Goal: Task Accomplishment & Management: Manage account settings

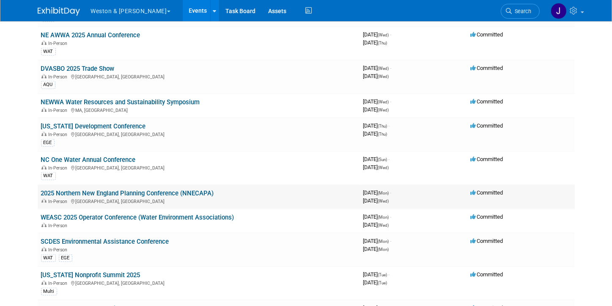
scroll to position [677, 0]
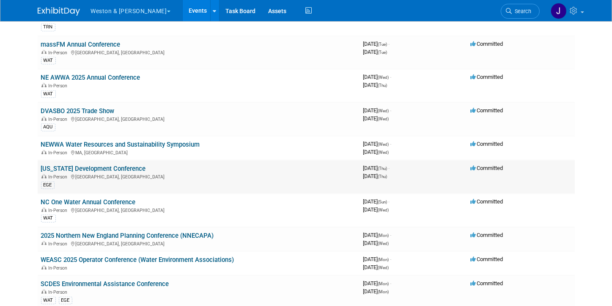
click at [107, 165] on link "[US_STATE] Development Conference" at bounding box center [93, 169] width 105 height 8
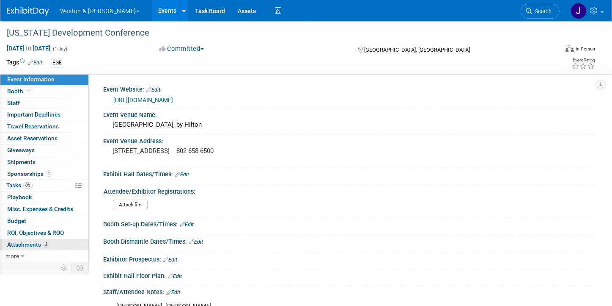
click at [30, 241] on span "Attachments 2" at bounding box center [28, 244] width 42 height 7
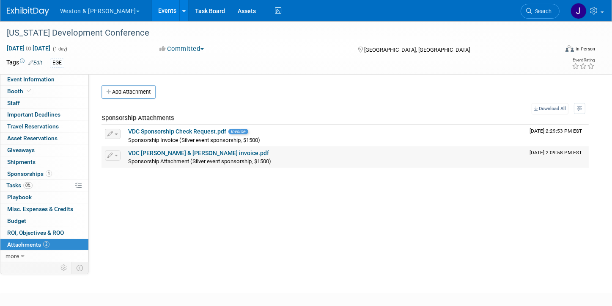
click at [178, 152] on link "VDC Weston & Sampson invoice.pdf" at bounding box center [198, 152] width 141 height 7
click at [42, 78] on span "Event Information" at bounding box center [30, 79] width 47 height 7
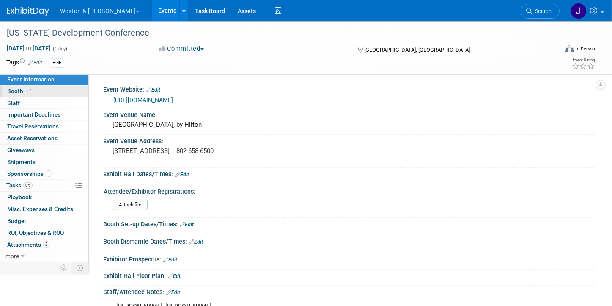
click at [12, 90] on span "Booth" at bounding box center [20, 91] width 26 height 7
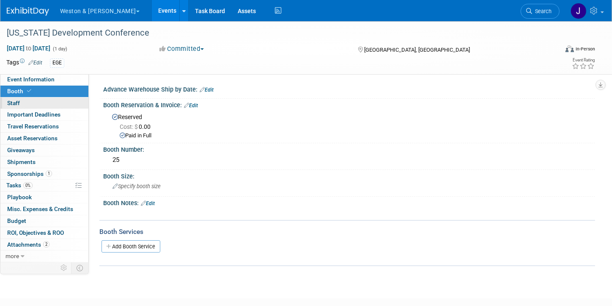
click at [33, 103] on link "0 Staff 0" at bounding box center [44, 102] width 88 height 11
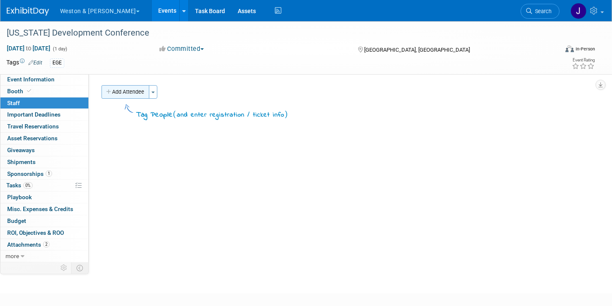
click at [130, 92] on button "Add Attendee" at bounding box center [126, 92] width 48 height 14
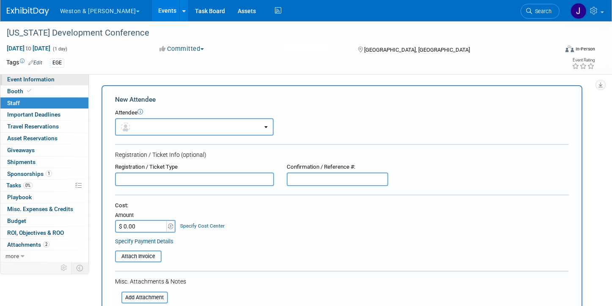
click at [37, 77] on span "Event Information" at bounding box center [30, 79] width 47 height 7
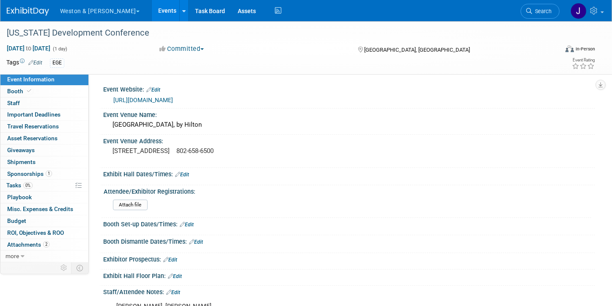
scroll to position [127, 0]
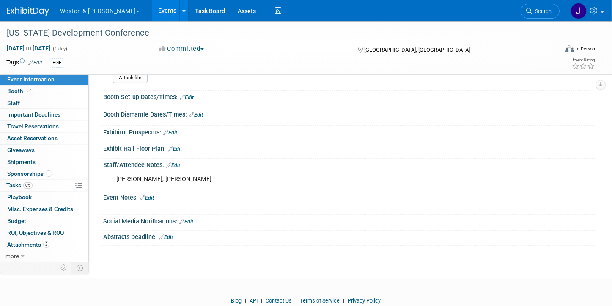
click at [152, 195] on link "Edit" at bounding box center [147, 198] width 14 height 6
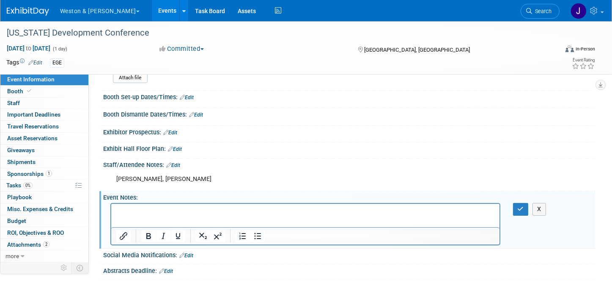
scroll to position [0, 0]
click at [522, 206] on icon "button" at bounding box center [521, 209] width 6 height 6
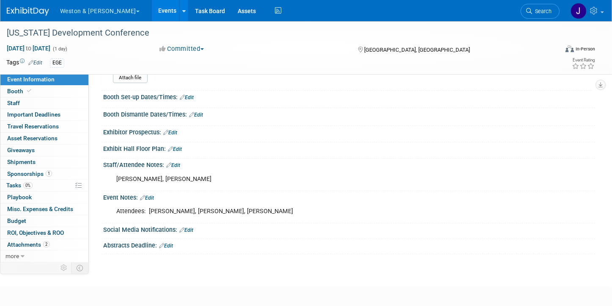
click at [149, 195] on link "Edit" at bounding box center [147, 198] width 14 height 6
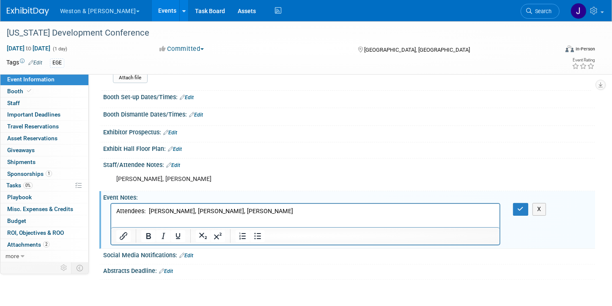
click at [262, 211] on p "Attendees: Steve Shaw, Lee Rosberg, Taylor Smith" at bounding box center [305, 211] width 379 height 8
click at [518, 203] on button "button" at bounding box center [521, 209] width 16 height 12
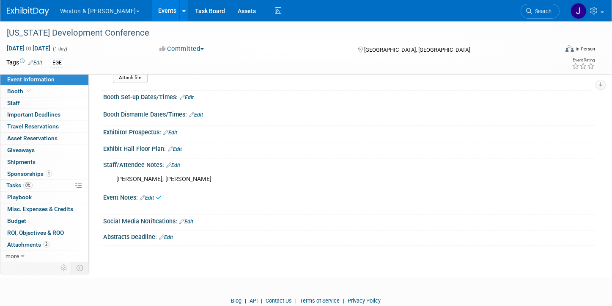
click at [176, 162] on link "Edit" at bounding box center [173, 165] width 14 height 6
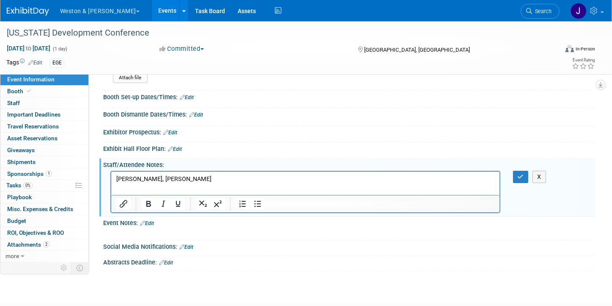
click at [224, 177] on p "Steve Shaw, Lee Rosberg" at bounding box center [305, 178] width 379 height 8
click at [521, 171] on button "button" at bounding box center [521, 177] width 16 height 12
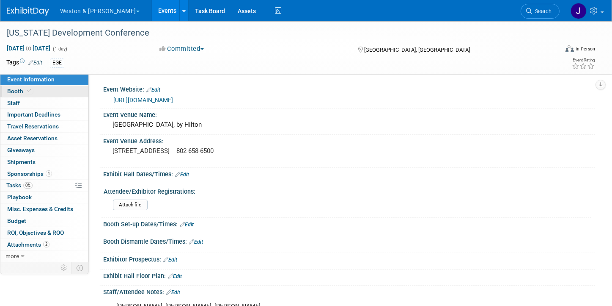
click at [14, 90] on span "Booth" at bounding box center [20, 91] width 26 height 7
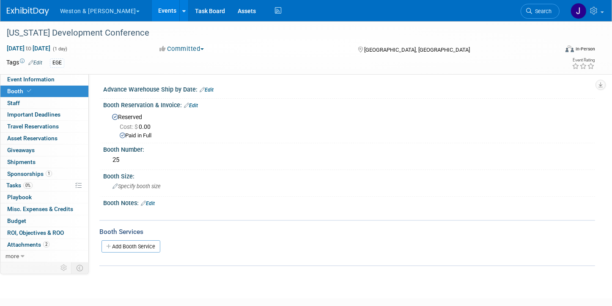
click at [193, 104] on link "Edit" at bounding box center [191, 105] width 14 height 6
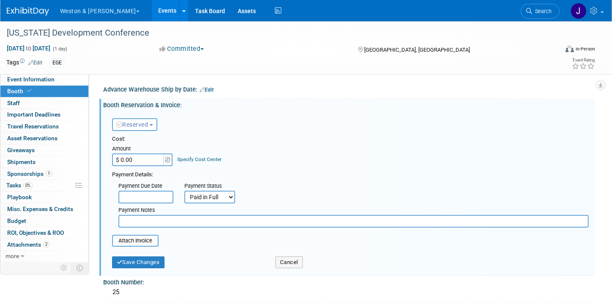
click at [36, 90] on link "Booth" at bounding box center [44, 91] width 88 height 11
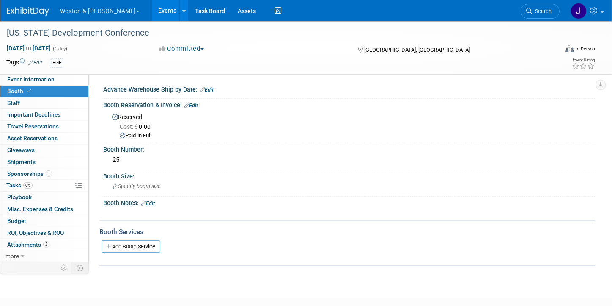
click at [210, 88] on link "Edit" at bounding box center [207, 90] width 14 height 6
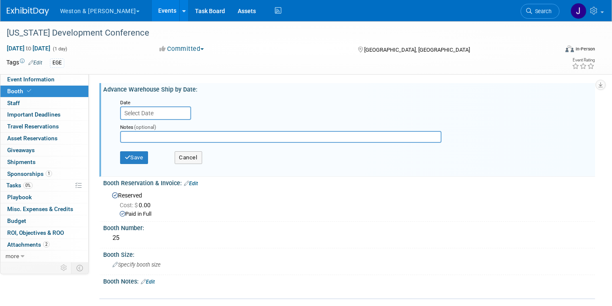
click at [35, 88] on link "Booth" at bounding box center [44, 91] width 88 height 11
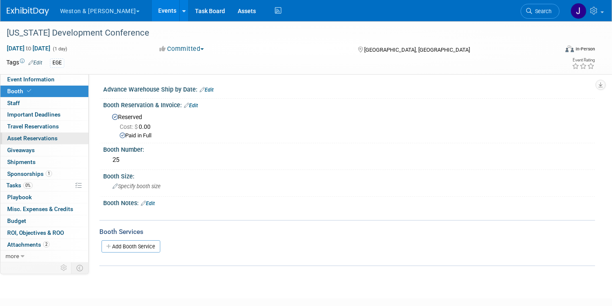
click at [42, 138] on span "Asset Reservations 0" at bounding box center [32, 138] width 50 height 7
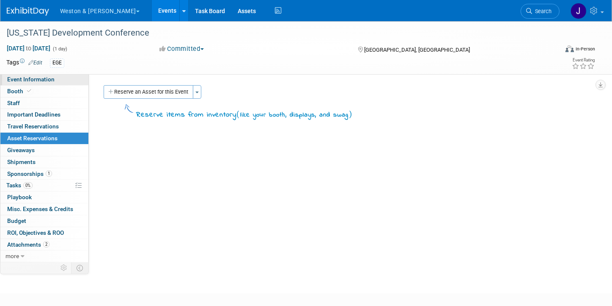
click at [38, 80] on span "Event Information" at bounding box center [30, 79] width 47 height 7
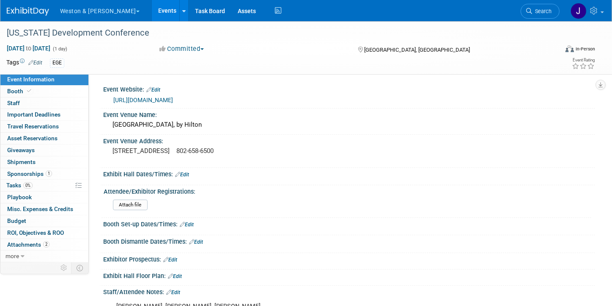
click at [427, 273] on div "Exhibit Hall Floor Plan: Edit" at bounding box center [349, 274] width 492 height 11
click at [44, 137] on span "Asset Reservations 0" at bounding box center [32, 138] width 50 height 7
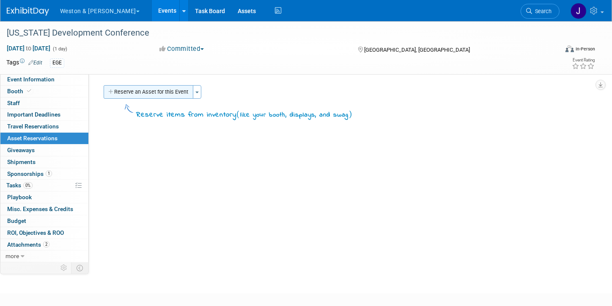
click at [153, 94] on button "Reserve an Asset for this Event" at bounding box center [149, 92] width 90 height 14
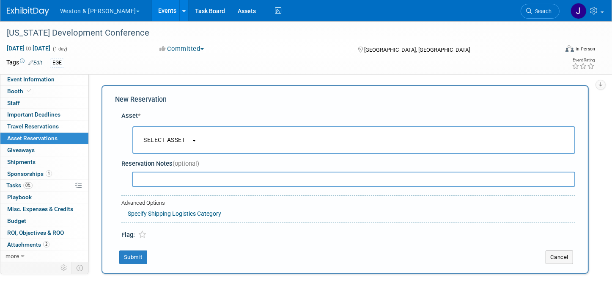
scroll to position [8, 0]
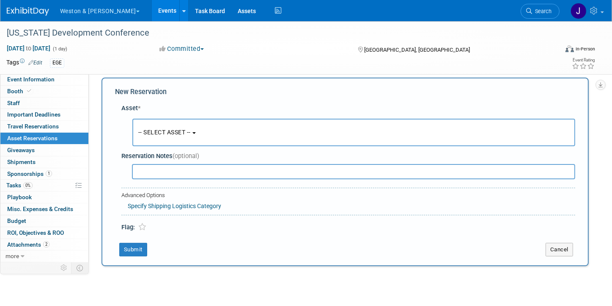
click at [196, 132] on b "button" at bounding box center [194, 133] width 3 height 2
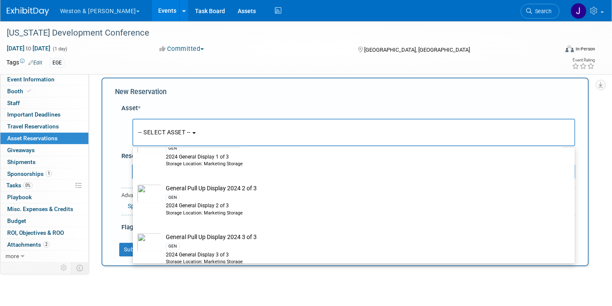
scroll to position [1651, 0]
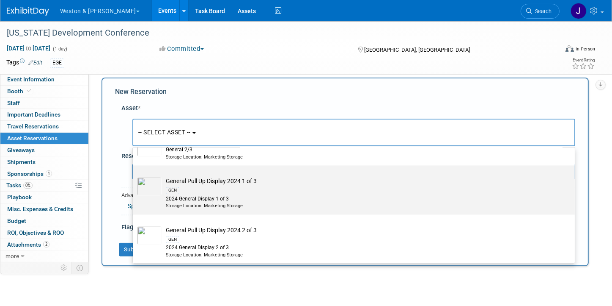
click at [183, 185] on div "GEN" at bounding box center [362, 190] width 392 height 10
click at [134, 176] on input "General Pull Up Display 2024 1 of 3 GEN 2024 General Display 1 of 3 Storage Loc…" at bounding box center [132, 173] width 6 height 6
select select "10717339"
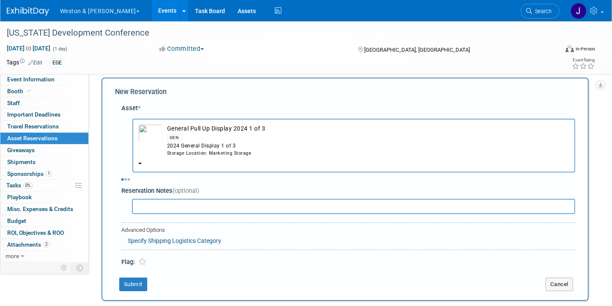
select select "9"
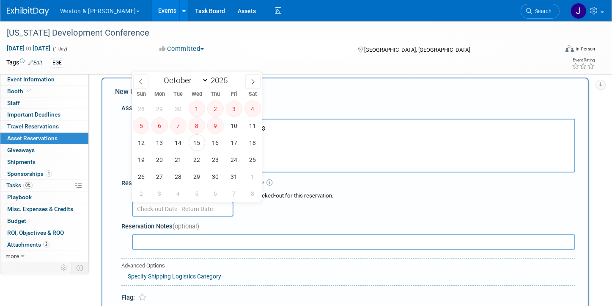
click at [164, 207] on input "text" at bounding box center [183, 208] width 102 height 15
click at [213, 157] on span "23" at bounding box center [215, 159] width 17 height 17
type input "Oct 23, 2025"
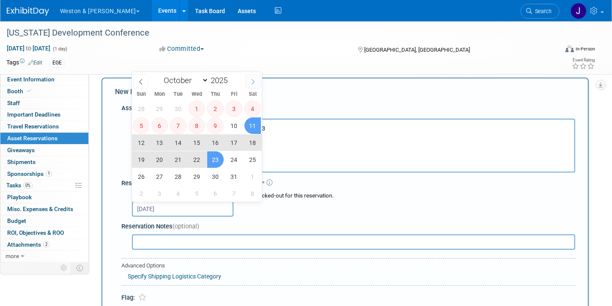
click at [254, 81] on icon at bounding box center [253, 82] width 6 height 6
select select "10"
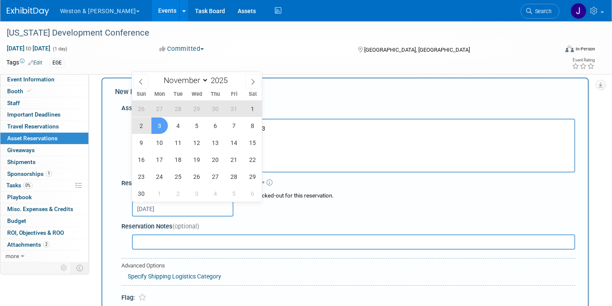
click at [156, 122] on span "3" at bounding box center [160, 125] width 17 height 17
type input "Oct 23, 2025 to Nov 3, 2025"
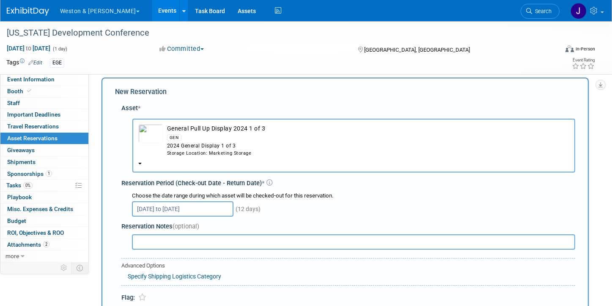
click at [171, 208] on input "Oct 23, 2025 to Nov 3, 2025" at bounding box center [183, 208] width 102 height 15
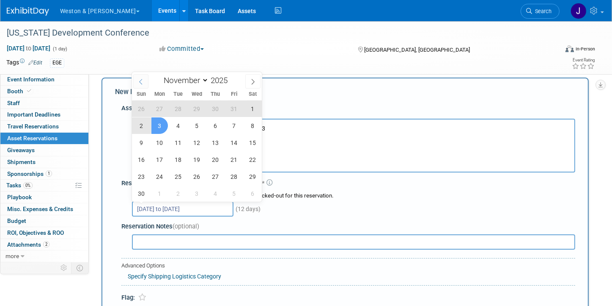
click at [139, 78] on span at bounding box center [140, 81] width 15 height 14
select select "9"
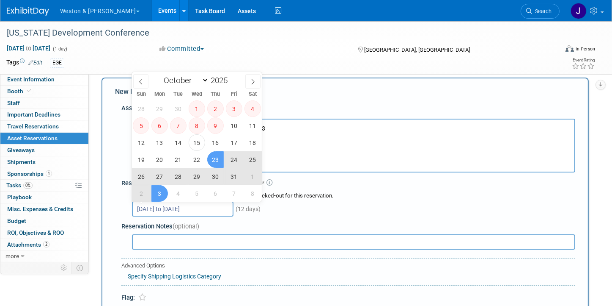
click at [364, 190] on div "Choose the date range during which asset will be checked-out for this reservati…" at bounding box center [350, 203] width 451 height 26
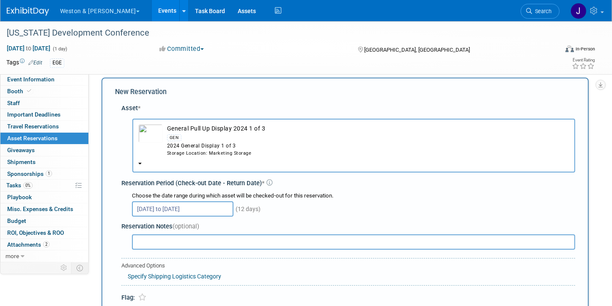
scroll to position [50, 0]
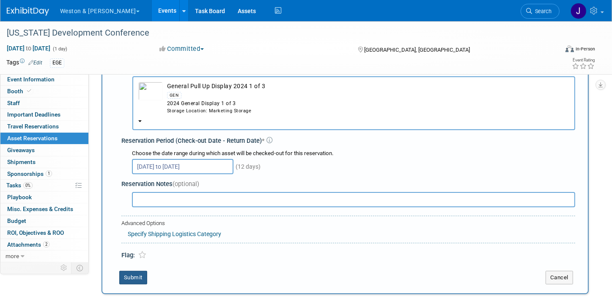
click at [132, 273] on button "Submit" at bounding box center [133, 277] width 28 height 14
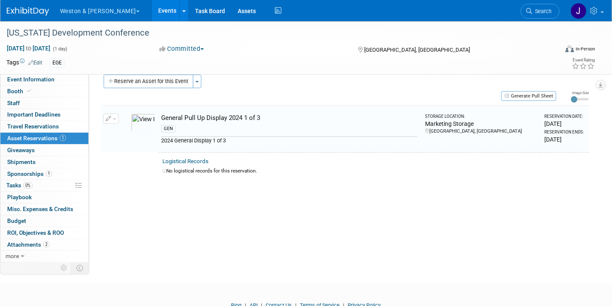
scroll to position [10, 0]
click at [156, 80] on button "Reserve an Asset for this Event" at bounding box center [149, 82] width 90 height 14
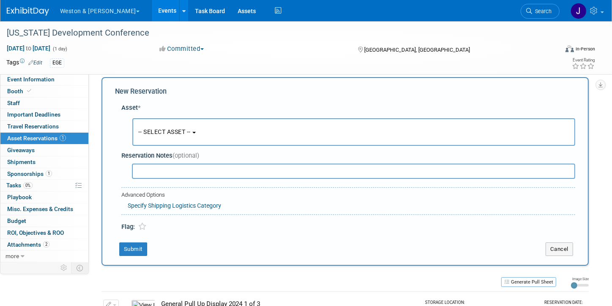
scroll to position [8, 0]
click at [196, 132] on b "button" at bounding box center [194, 133] width 3 height 2
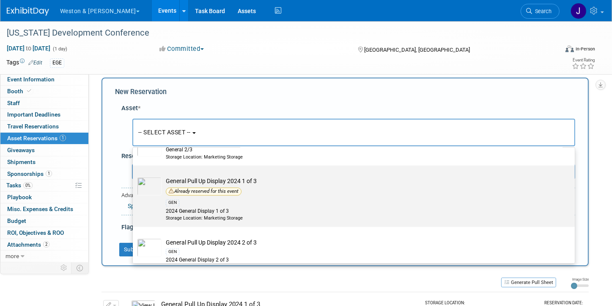
scroll to position [1693, 0]
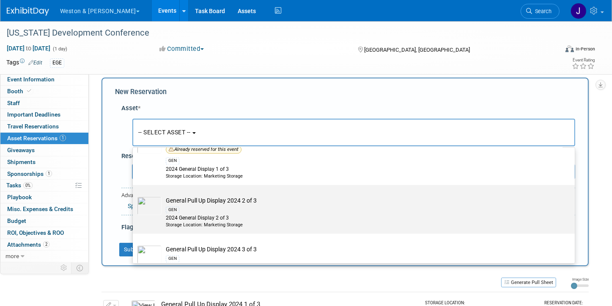
click at [178, 206] on div "GEN" at bounding box center [173, 209] width 14 height 7
click at [134, 195] on input "General Pull Up Display 2024 2 of 3 GEN 2024 General Display 2 of 3 Storage Loc…" at bounding box center [132, 192] width 6 height 6
select select "10717340"
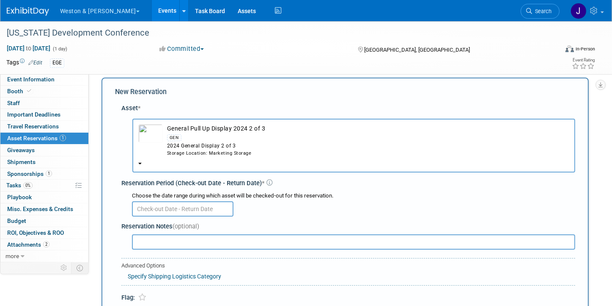
click at [200, 205] on input "text" at bounding box center [183, 208] width 102 height 15
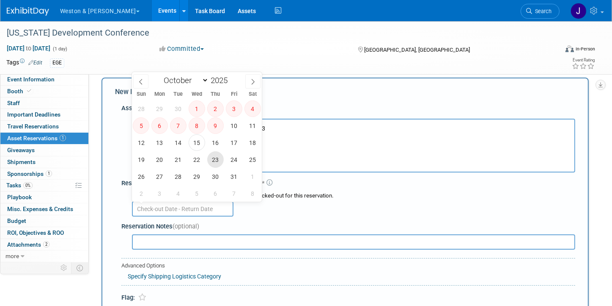
click at [216, 159] on span "23" at bounding box center [215, 159] width 17 height 17
type input "Oct 23, 2025"
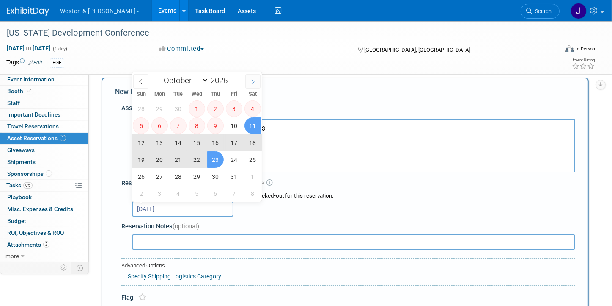
click at [253, 81] on icon at bounding box center [253, 82] width 6 height 6
select select "10"
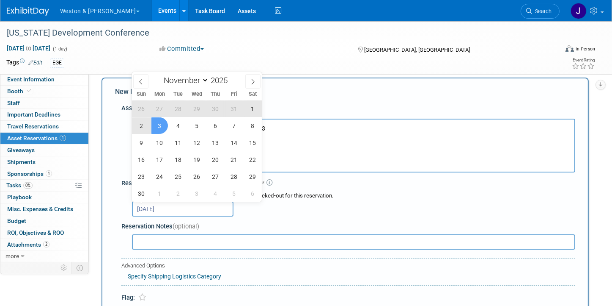
click at [159, 123] on span "3" at bounding box center [160, 125] width 17 height 17
type input "Oct 23, 2025 to Nov 3, 2025"
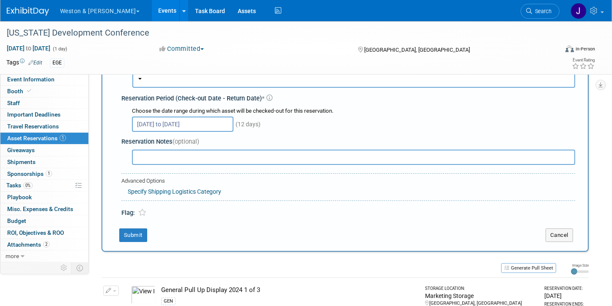
scroll to position [135, 0]
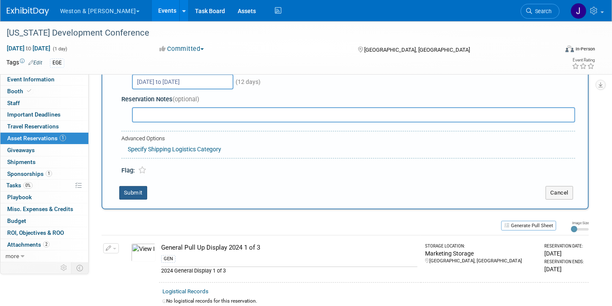
click at [130, 188] on button "Submit" at bounding box center [133, 193] width 28 height 14
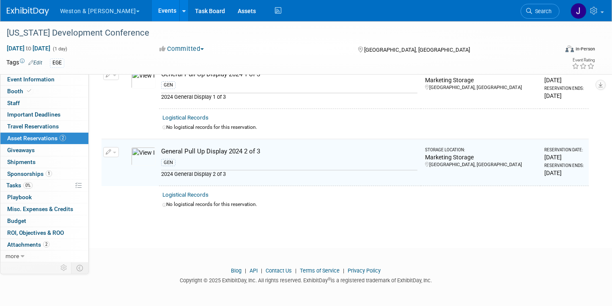
scroll to position [0, 0]
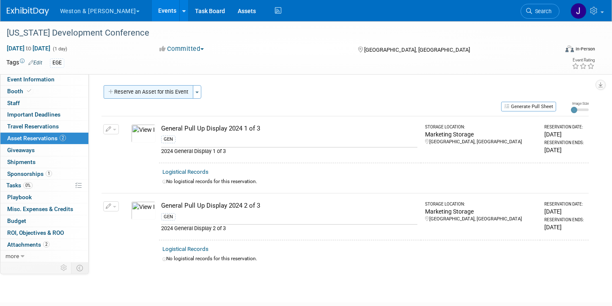
click at [150, 89] on button "Reserve an Asset for this Event" at bounding box center [149, 92] width 90 height 14
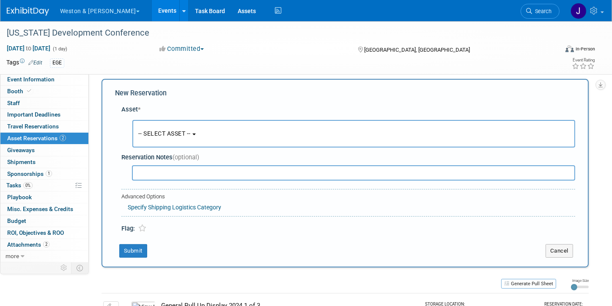
scroll to position [8, 0]
click at [197, 132] on button "-- SELECT ASSET --" at bounding box center [353, 133] width 443 height 28
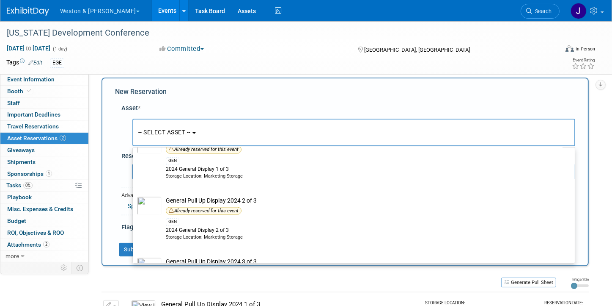
scroll to position [1735, 0]
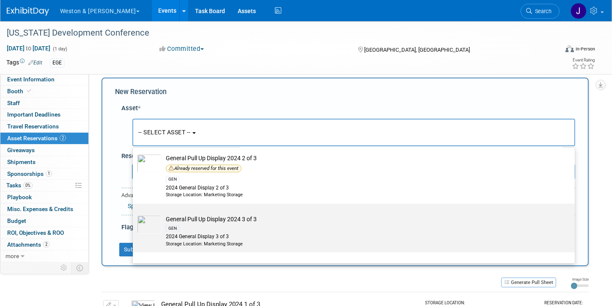
click at [205, 223] on div "GEN" at bounding box center [362, 228] width 392 height 10
click at [134, 213] on input "General Pull Up Display 2024 3 of 3 GEN 2024 General Display 3 of 3 Storage Loc…" at bounding box center [132, 211] width 6 height 6
select select "10717341"
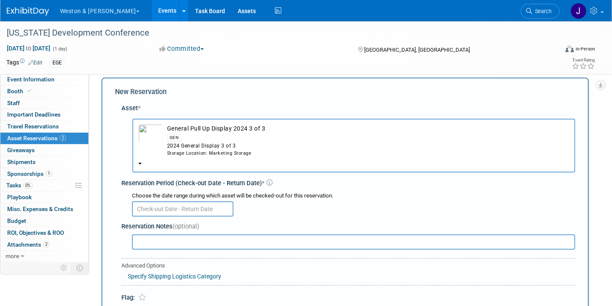
click at [193, 207] on input "text" at bounding box center [183, 208] width 102 height 15
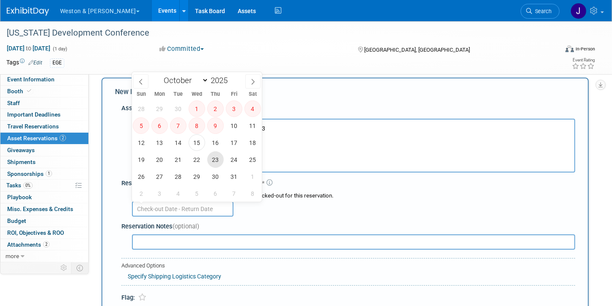
click at [215, 156] on span "23" at bounding box center [215, 159] width 17 height 17
type input "Oct 23, 2025"
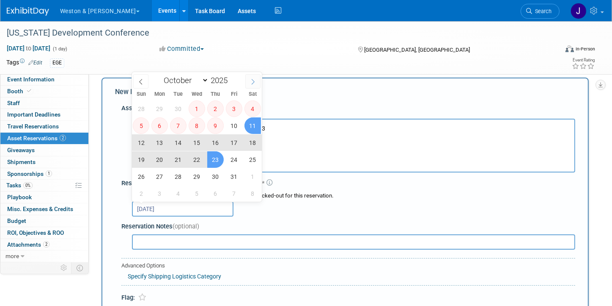
click at [252, 80] on icon at bounding box center [253, 82] width 6 height 6
select select "10"
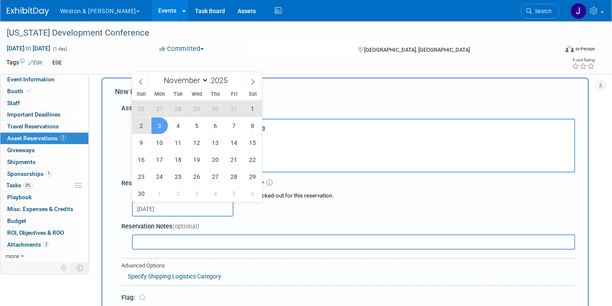
click at [157, 124] on span "3" at bounding box center [160, 125] width 17 height 17
type input "Oct 23, 2025 to Nov 3, 2025"
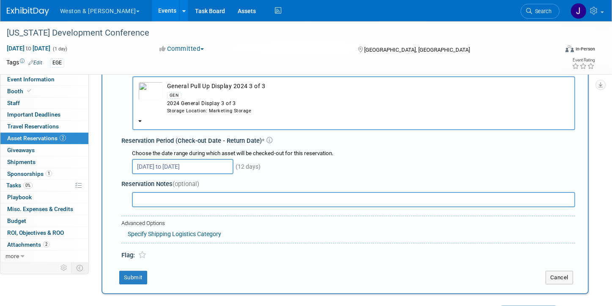
scroll to position [92, 0]
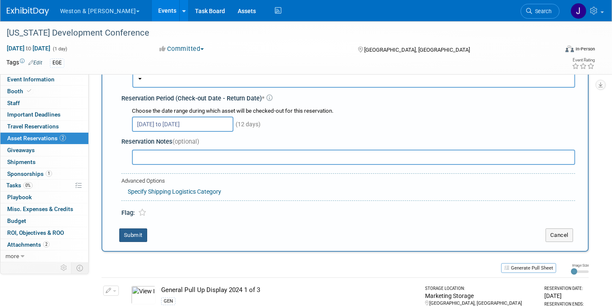
click at [134, 230] on button "Submit" at bounding box center [133, 235] width 28 height 14
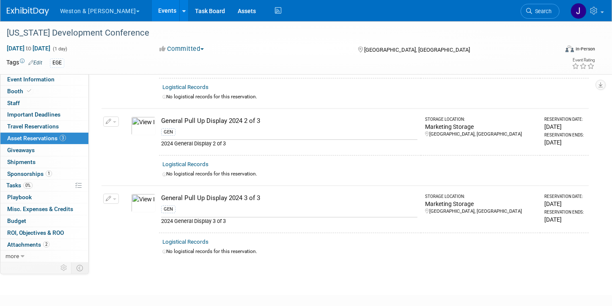
scroll to position [0, 0]
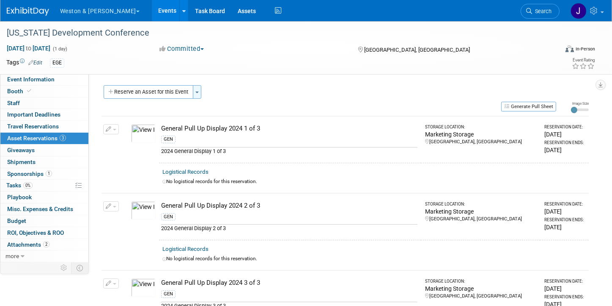
click at [196, 91] on span "button" at bounding box center [197, 92] width 3 height 2
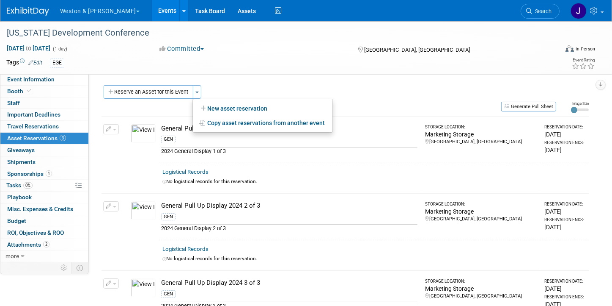
click at [373, 86] on div "Reserve an Asset for this Event Toggle Dropdown New asset reservation Copy asse…" at bounding box center [346, 93] width 488 height 16
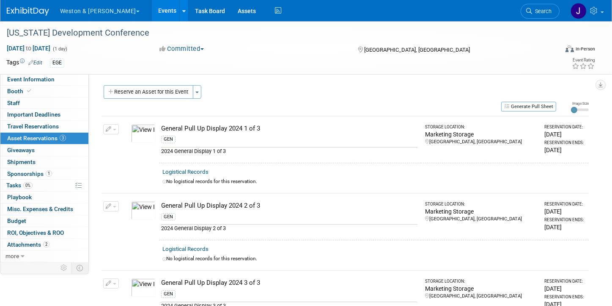
scroll to position [85, 0]
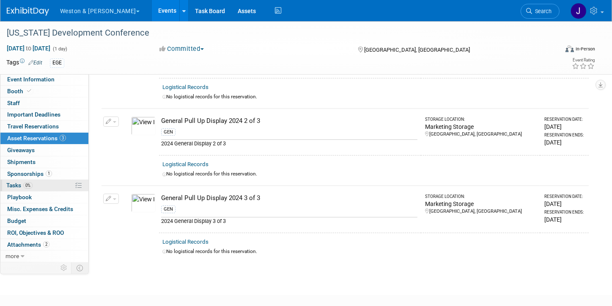
click at [7, 183] on span "Tasks 0%" at bounding box center [19, 185] width 26 height 7
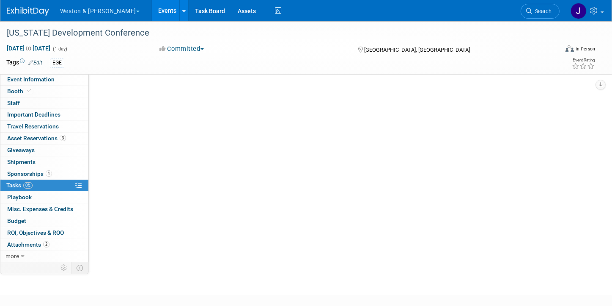
scroll to position [0, 0]
click at [77, 183] on icon at bounding box center [78, 185] width 6 height 6
click at [10, 184] on span "Tasks 0%" at bounding box center [19, 185] width 26 height 7
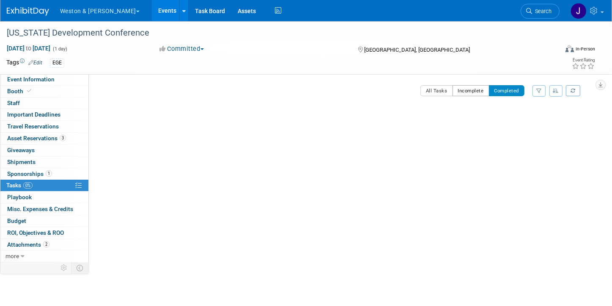
click at [471, 89] on button "Incomplete" at bounding box center [471, 90] width 37 height 11
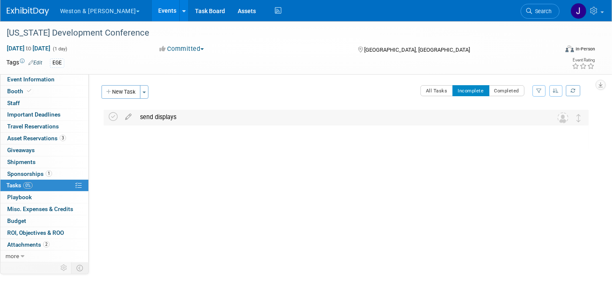
click at [563, 117] on img at bounding box center [563, 117] width 11 height 11
click at [168, 151] on div at bounding box center [344, 157] width 490 height 17
click at [116, 89] on button "New Task" at bounding box center [121, 92] width 39 height 14
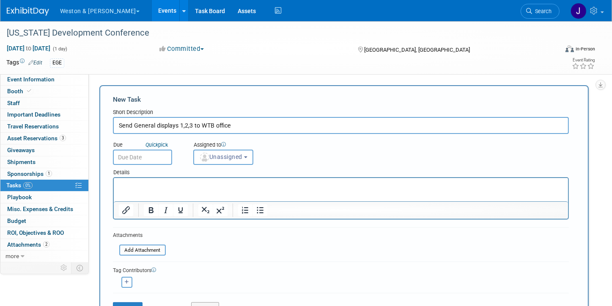
type input "Send General displays 1,2,3 to WTB office"
click at [151, 157] on input "text" at bounding box center [142, 156] width 59 height 15
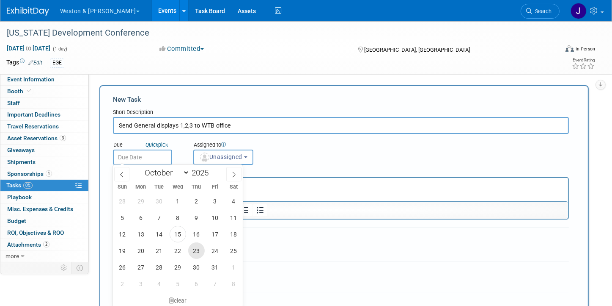
click at [196, 249] on span "23" at bounding box center [196, 250] width 17 height 17
type input "Oct 23, 2025"
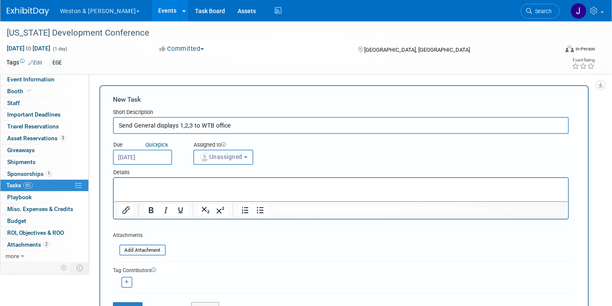
click at [248, 154] on button "Unassigned" at bounding box center [223, 156] width 60 height 15
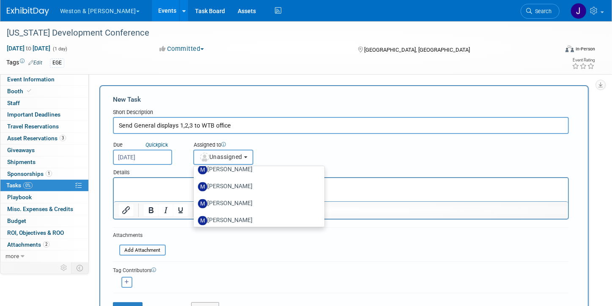
scroll to position [1524, 0]
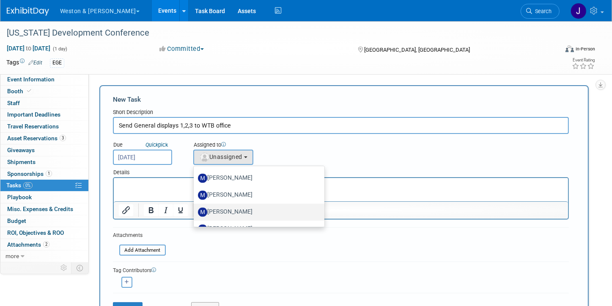
click at [233, 210] on label "[PERSON_NAME]" at bounding box center [257, 212] width 118 height 14
click at [195, 210] on input "[PERSON_NAME]" at bounding box center [193, 211] width 6 height 6
select select "d49162ba-a5f8-40e1-aa34-492ad7999e7d"
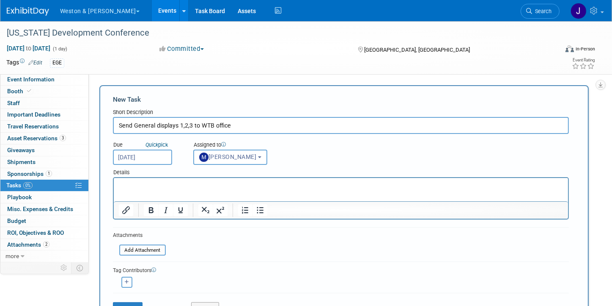
click at [131, 183] on p "Rich Text Area. Press ALT-0 for help." at bounding box center [341, 185] width 445 height 8
click at [180, 184] on p "We would like these for the event on October 30. To be returned on" at bounding box center [341, 185] width 445 height 8
click at [314, 180] on html "We would like these for the event on October 30. To be returned on" at bounding box center [340, 184] width 455 height 12
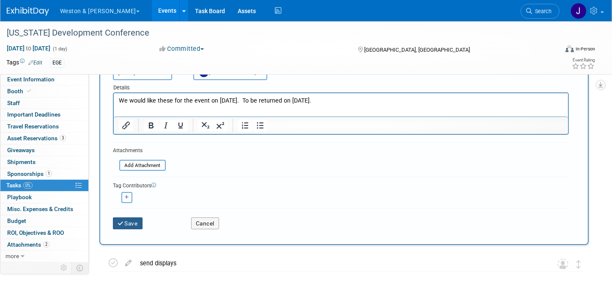
click at [127, 220] on button "Save" at bounding box center [128, 223] width 30 height 12
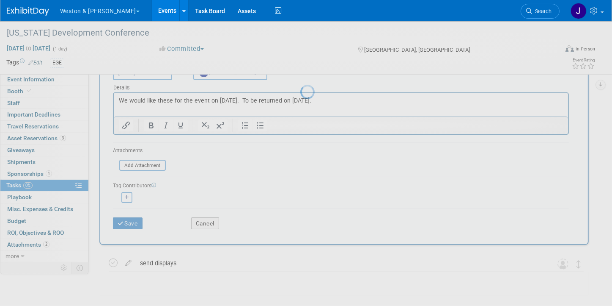
scroll to position [0, 0]
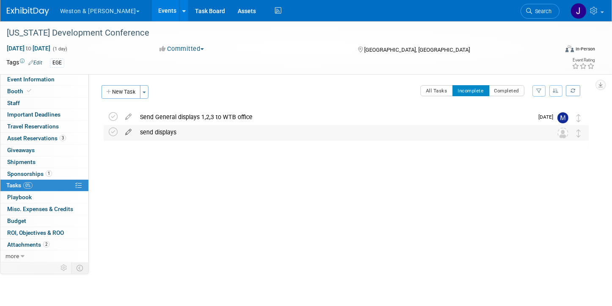
click at [128, 131] on icon at bounding box center [128, 130] width 15 height 11
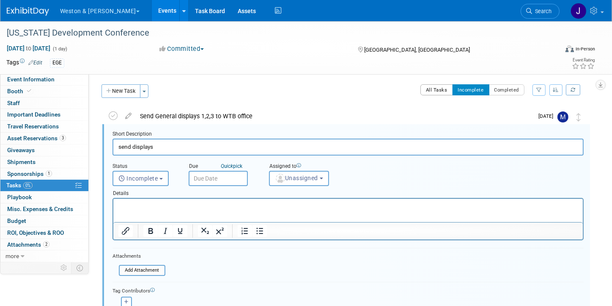
click at [433, 88] on button "All Tasks" at bounding box center [437, 89] width 33 height 11
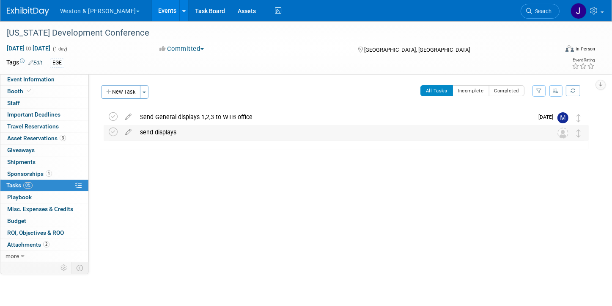
click at [151, 132] on div "send displays" at bounding box center [338, 132] width 405 height 14
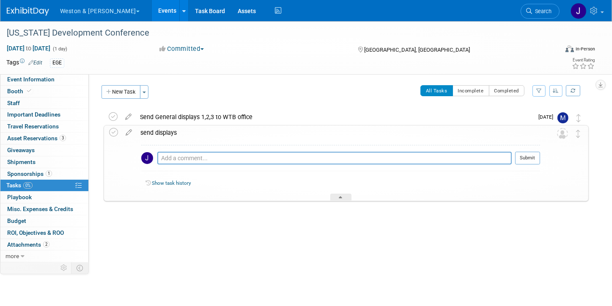
click at [240, 94] on div "All Tasks Incomplete Completed Filter by Assignee -- Select Assignee -- All una…" at bounding box center [371, 94] width 436 height 18
click at [271, 245] on div "Event Website: Edit https://whiteandburke.com/events/vt-development-conference/…" at bounding box center [342, 167] width 507 height 187
click at [342, 196] on icon at bounding box center [340, 198] width 3 height 5
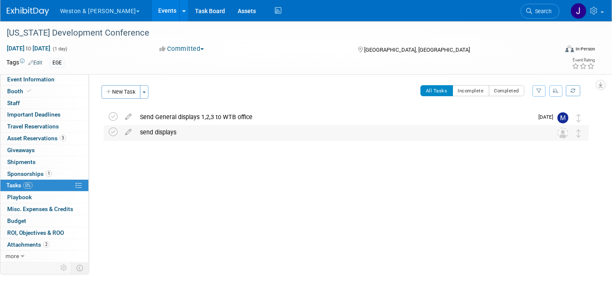
click at [143, 131] on div "send displays" at bounding box center [338, 132] width 405 height 14
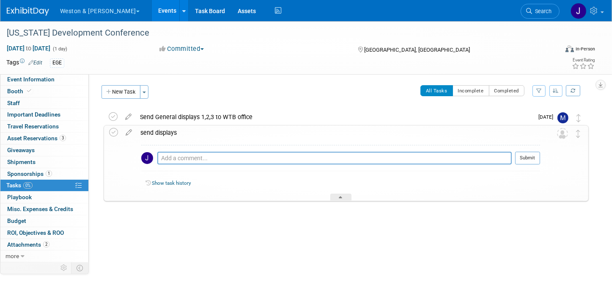
click at [167, 222] on div "Vermont Development Conference Burlington, VT Oct 30, 2025 to Oct 30, 2025 (Goi…" at bounding box center [344, 172] width 490 height 126
click at [344, 195] on div at bounding box center [341, 196] width 21 height 7
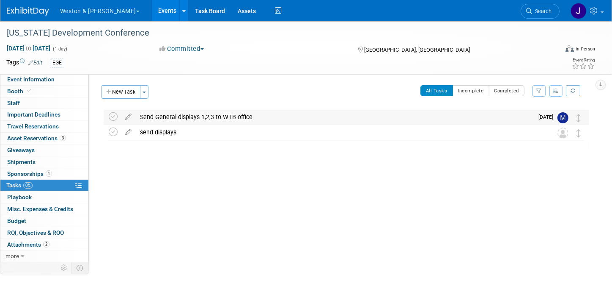
click at [197, 115] on div "Send General displays 1,2,3 to WTB office" at bounding box center [335, 117] width 398 height 14
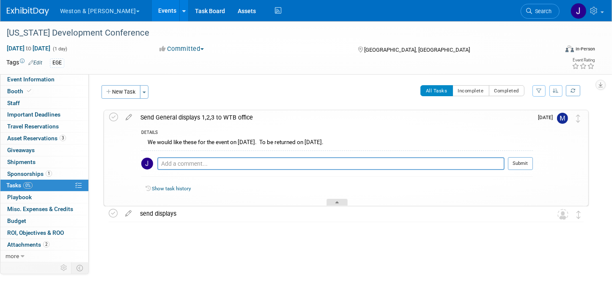
click at [335, 199] on div at bounding box center [337, 202] width 21 height 7
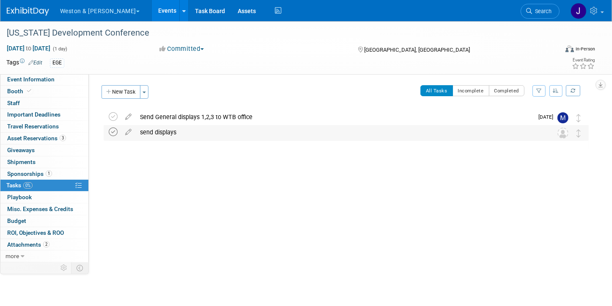
click at [113, 131] on icon at bounding box center [113, 131] width 9 height 9
click at [112, 131] on icon at bounding box center [113, 131] width 9 height 9
click at [563, 133] on img at bounding box center [563, 132] width 11 height 11
click at [247, 132] on div "send displays" at bounding box center [338, 132] width 405 height 14
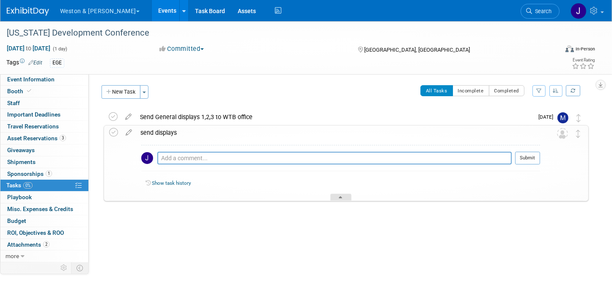
click at [338, 194] on div at bounding box center [341, 196] width 21 height 7
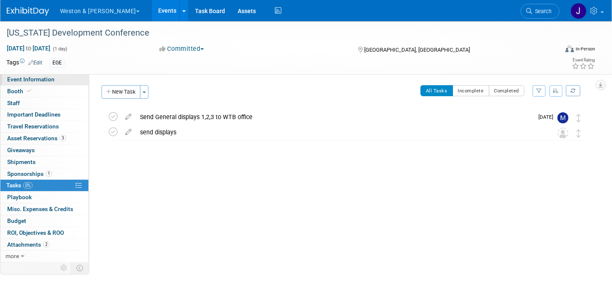
click at [41, 78] on span "Event Information" at bounding box center [30, 79] width 47 height 7
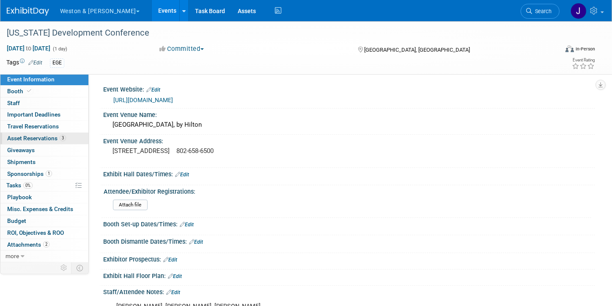
click at [39, 140] on span "Asset Reservations 3" at bounding box center [36, 138] width 59 height 7
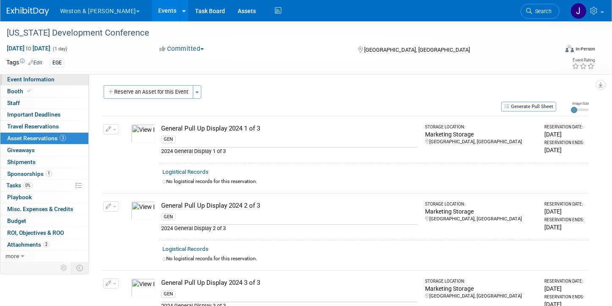
click at [41, 77] on span "Event Information" at bounding box center [30, 79] width 47 height 7
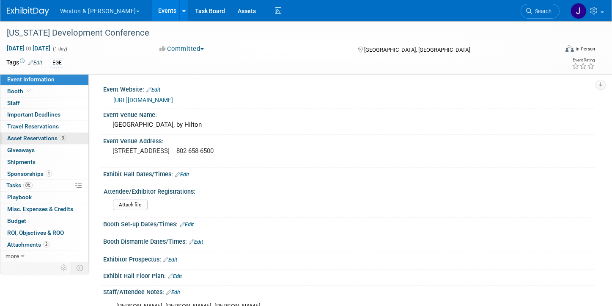
click at [33, 135] on span "Asset Reservations 3" at bounding box center [36, 138] width 59 height 7
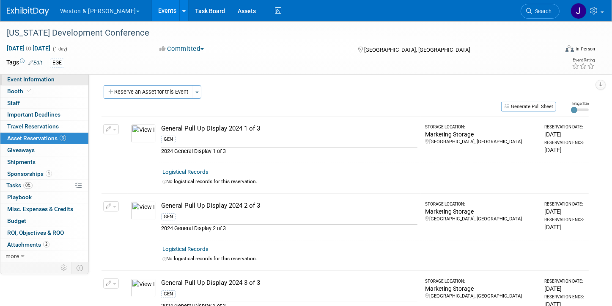
click at [44, 79] on span "Event Information" at bounding box center [30, 79] width 47 height 7
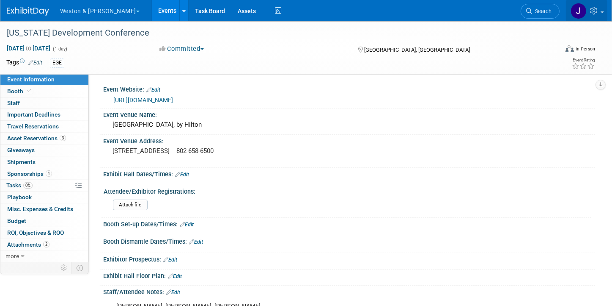
click at [579, 9] on img at bounding box center [579, 11] width 16 height 16
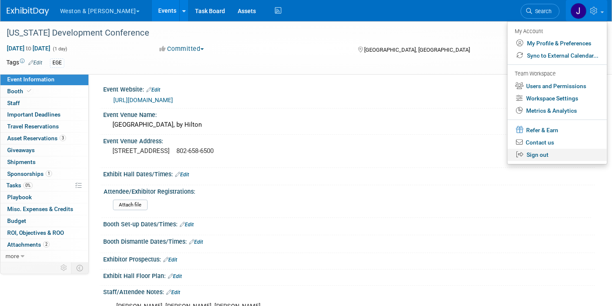
click at [535, 153] on link "Sign out" at bounding box center [557, 155] width 99 height 12
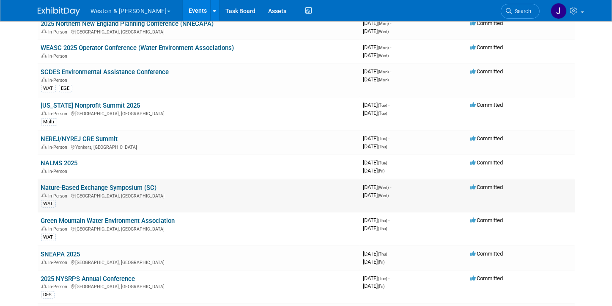
scroll to position [847, 0]
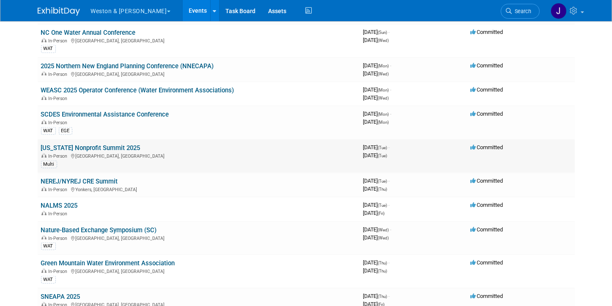
click at [101, 144] on link "[US_STATE] Nonprofit Summit 2025" at bounding box center [90, 148] width 99 height 8
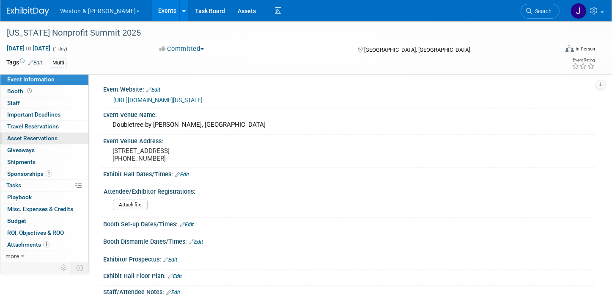
click at [49, 136] on span "Asset Reservations 0" at bounding box center [32, 138] width 50 height 7
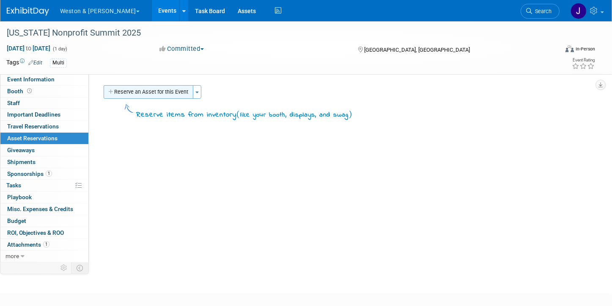
click at [168, 92] on button "Reserve an Asset for this Event" at bounding box center [149, 92] width 90 height 14
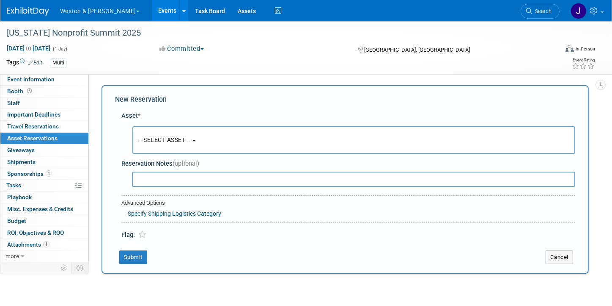
scroll to position [8, 0]
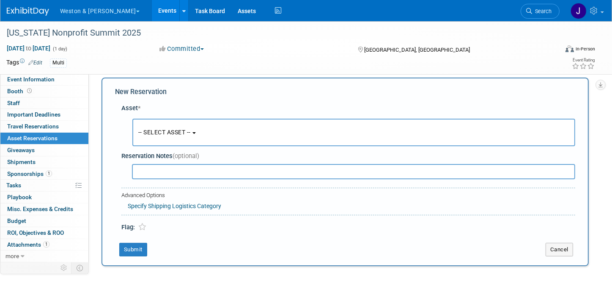
click at [191, 132] on span "-- SELECT ASSET --" at bounding box center [164, 132] width 52 height 7
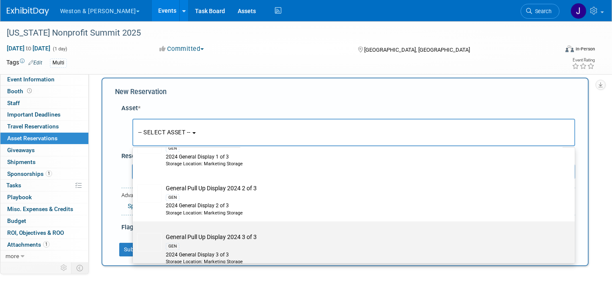
scroll to position [1651, 0]
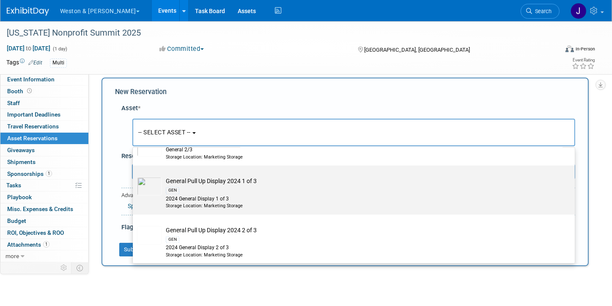
click at [222, 185] on div "GEN" at bounding box center [362, 190] width 392 height 10
click at [134, 176] on input "General Pull Up Display 2024 1 of 3 GEN 2024 General Display 1 of 3 Storage Loc…" at bounding box center [132, 173] width 6 height 6
select select "10717339"
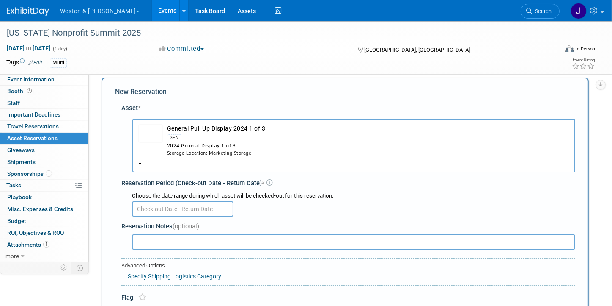
click at [190, 207] on input "text" at bounding box center [183, 208] width 102 height 15
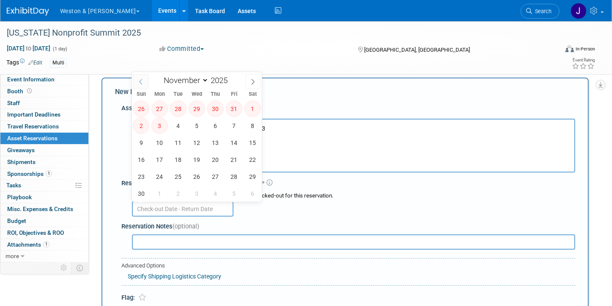
click at [141, 83] on icon at bounding box center [140, 82] width 3 height 6
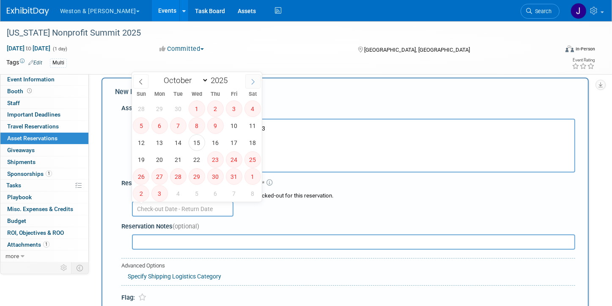
click at [252, 80] on icon at bounding box center [253, 82] width 6 height 6
select select "10"
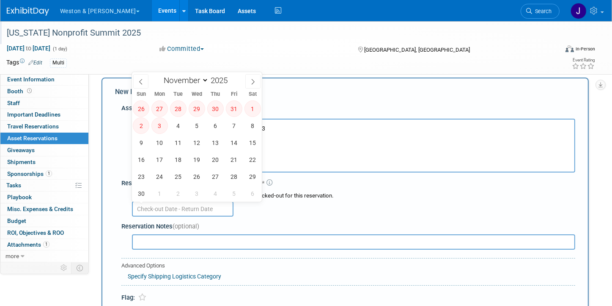
click at [279, 35] on div "[US_STATE] Nonprofit Summit 2025" at bounding box center [275, 32] width 542 height 15
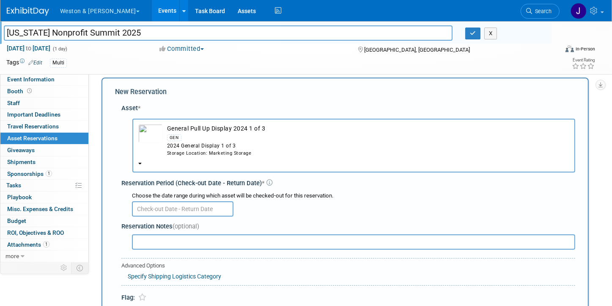
scroll to position [135, 0]
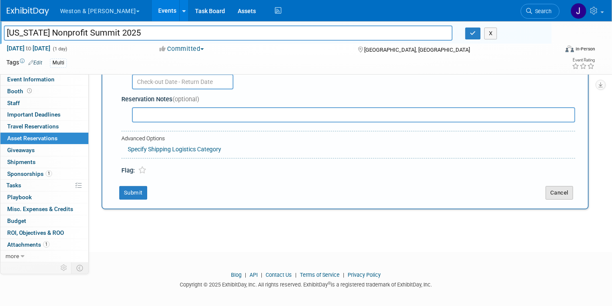
click at [565, 190] on button "Cancel" at bounding box center [560, 193] width 28 height 14
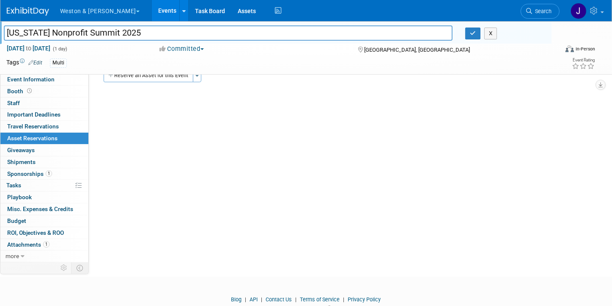
scroll to position [0, 0]
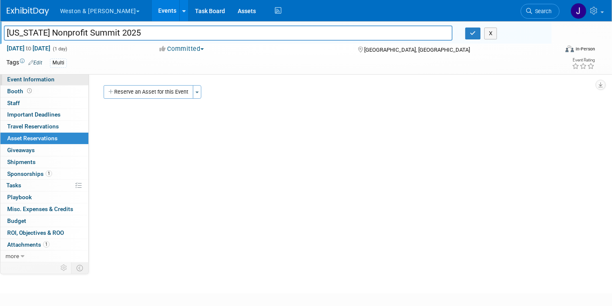
click at [31, 79] on span "Event Information" at bounding box center [30, 79] width 47 height 7
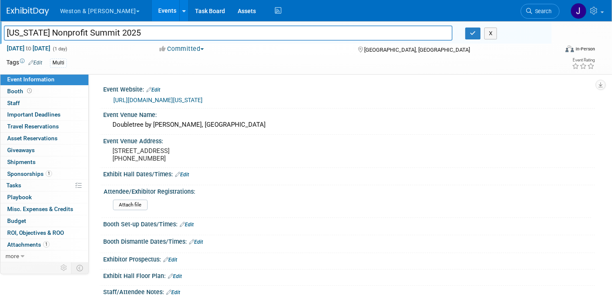
click at [154, 9] on link "Events" at bounding box center [167, 10] width 31 height 21
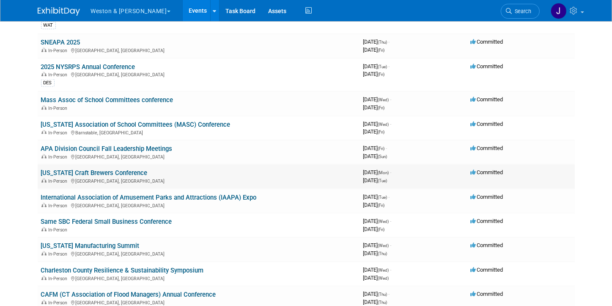
scroll to position [1143, 0]
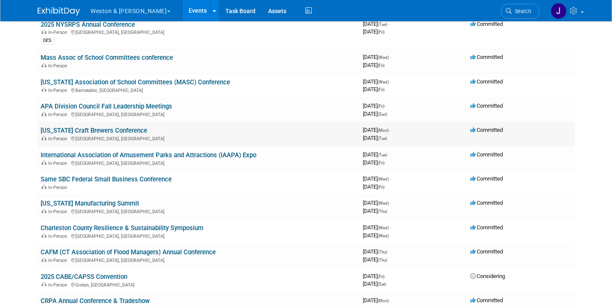
click at [85, 127] on link "[US_STATE] Craft Brewers Conference" at bounding box center [94, 131] width 107 height 8
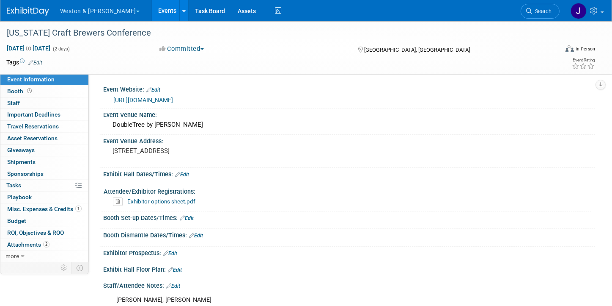
click at [152, 198] on link "Exhibitor options sheet.pdf" at bounding box center [161, 201] width 68 height 7
click at [33, 138] on span "Asset Reservations 0" at bounding box center [32, 138] width 50 height 7
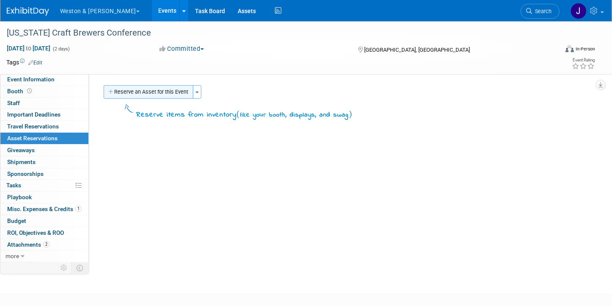
click at [165, 88] on button "Reserve an Asset for this Event" at bounding box center [149, 92] width 90 height 14
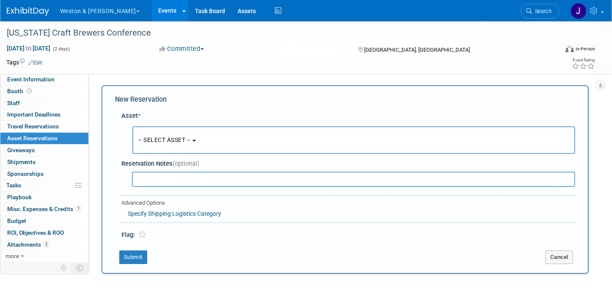
scroll to position [8, 0]
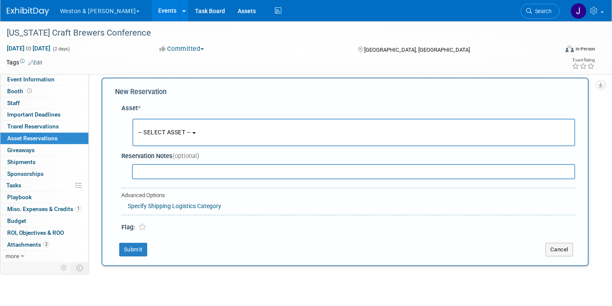
click at [177, 130] on span "-- SELECT ASSET --" at bounding box center [164, 132] width 52 height 7
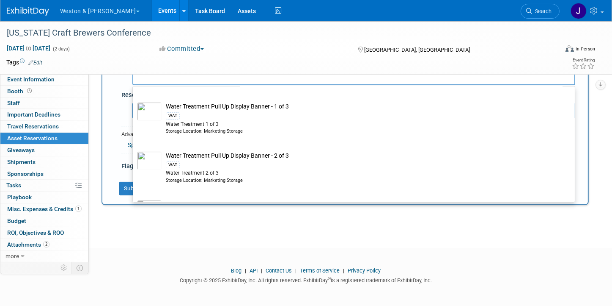
scroll to position [2624, 0]
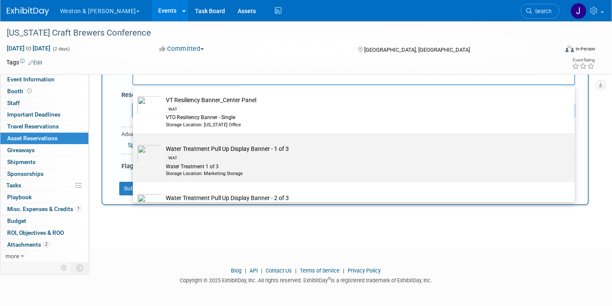
click at [201, 153] on div "WAT" at bounding box center [362, 158] width 392 height 10
click at [134, 143] on input "Water Treatment Pull Up Display Banner - 1 of 3 WAT Water Treatment 1 of 3 Stor…" at bounding box center [132, 141] width 6 height 6
radio input "true"
select select "10716844"
radio input "false"
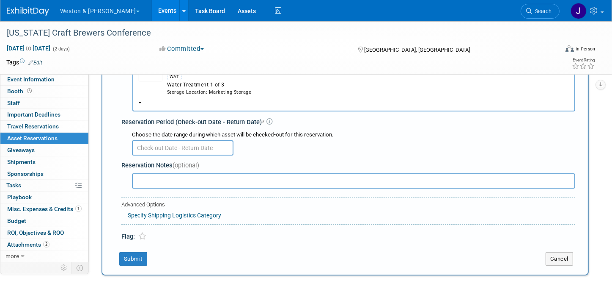
scroll to position [0, 0]
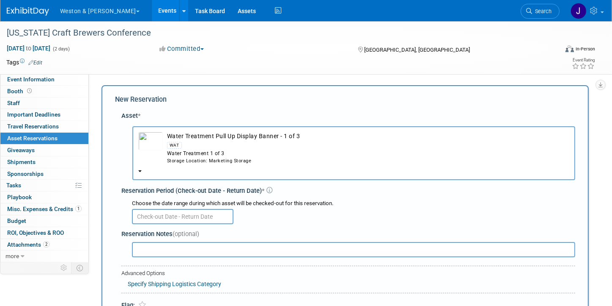
click at [149, 138] on img "button" at bounding box center [150, 141] width 25 height 19
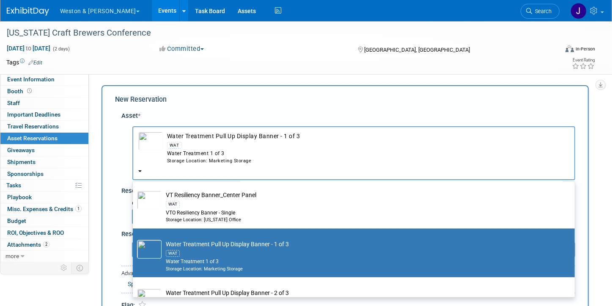
click at [149, 139] on img "button" at bounding box center [150, 141] width 25 height 19
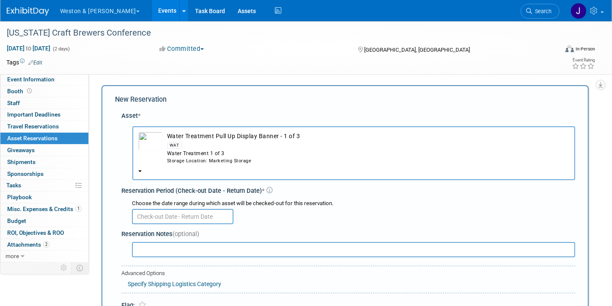
click at [149, 139] on img "button" at bounding box center [150, 141] width 25 height 19
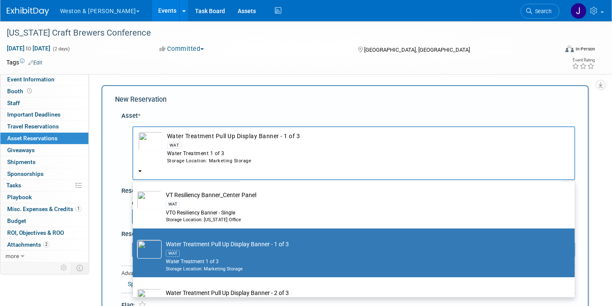
click at [110, 137] on div "New Reservation Asset * -- SELECT ASSET -- <table style='display: inline-block;…" at bounding box center [346, 214] width 488 height 259
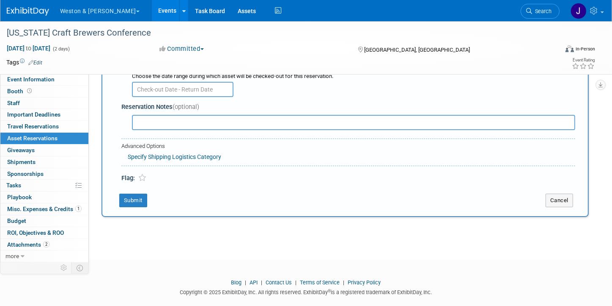
scroll to position [138, 0]
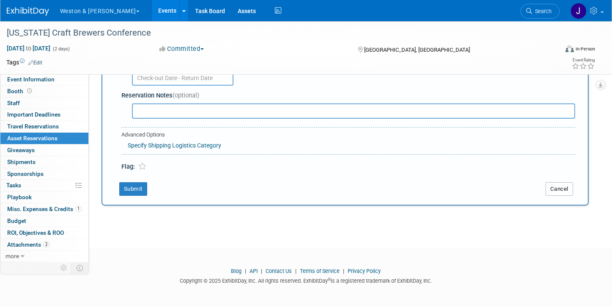
drag, startPoint x: 561, startPoint y: 187, endPoint x: 558, endPoint y: 180, distance: 7.4
click at [561, 187] on button "Cancel" at bounding box center [560, 189] width 28 height 14
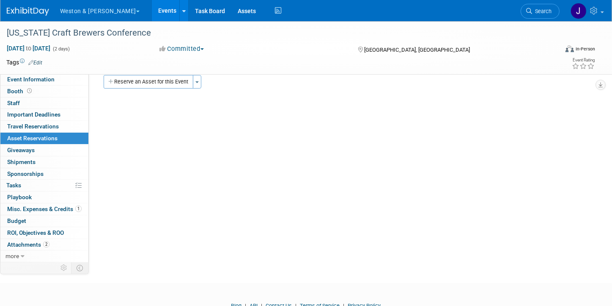
scroll to position [0, 0]
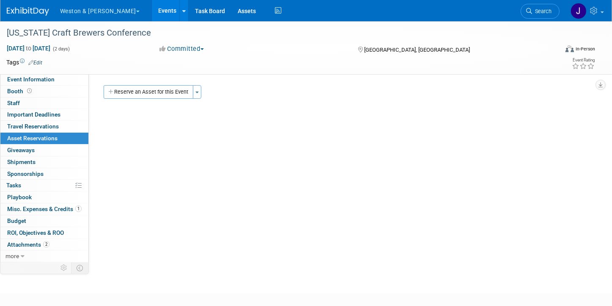
click at [152, 9] on link "Events" at bounding box center [167, 10] width 31 height 21
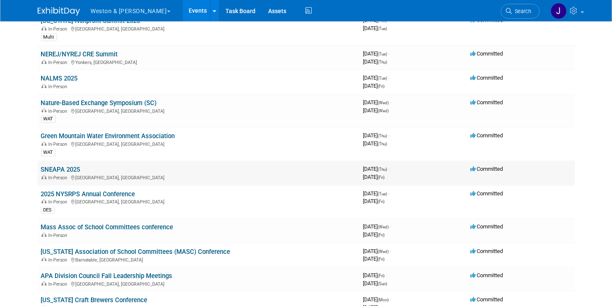
scroll to position [931, 0]
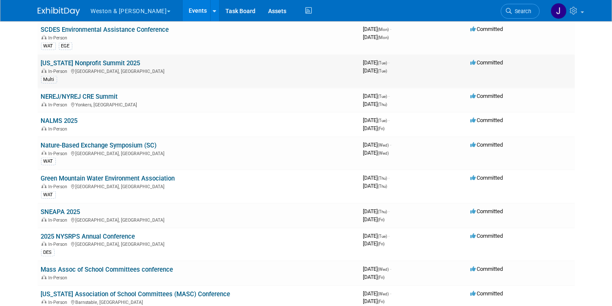
click at [87, 59] on link "[US_STATE] Nonprofit Summit 2025" at bounding box center [90, 63] width 99 height 8
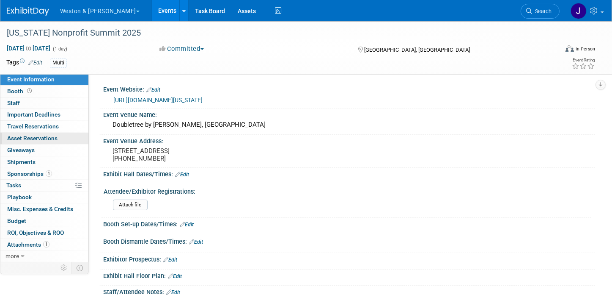
click at [42, 137] on span "Asset Reservations 0" at bounding box center [32, 138] width 50 height 7
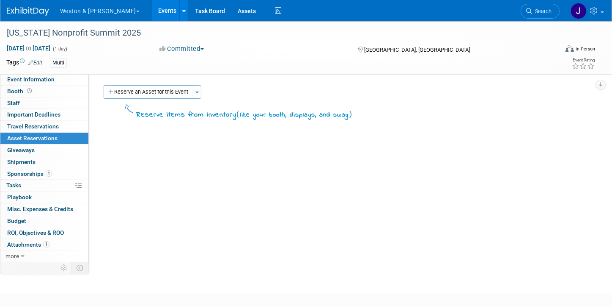
drag, startPoint x: 165, startPoint y: 92, endPoint x: 170, endPoint y: 90, distance: 5.0
click at [165, 91] on button "Reserve an Asset for this Event" at bounding box center [149, 92] width 90 height 14
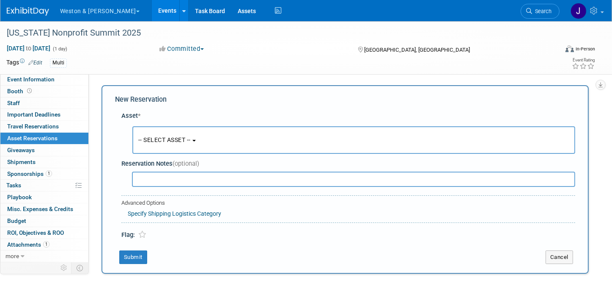
scroll to position [8, 0]
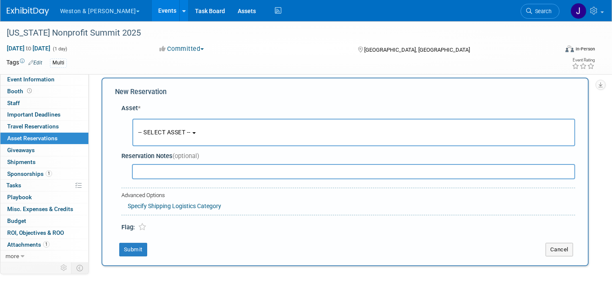
click at [199, 134] on button "-- SELECT ASSET --" at bounding box center [353, 133] width 443 height 28
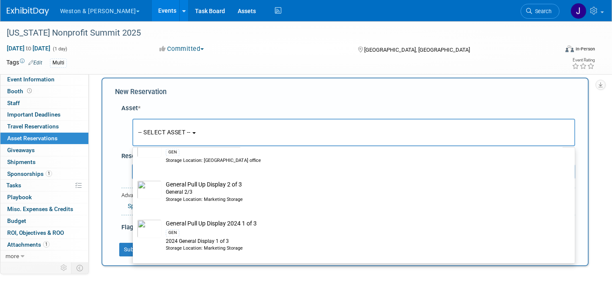
scroll to position [1651, 0]
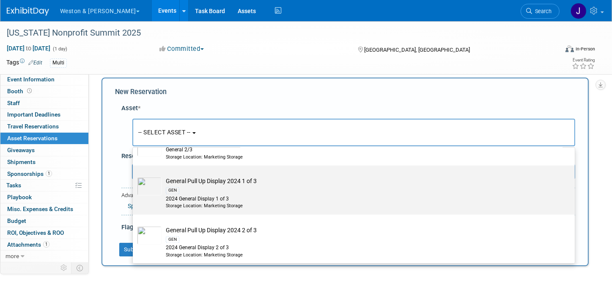
click at [207, 185] on div "GEN" at bounding box center [362, 190] width 392 height 10
click at [134, 176] on input "General Pull Up Display 2024 1 of 3 GEN 2024 General Display 1 of 3 Storage Loc…" at bounding box center [132, 173] width 6 height 6
select select "10717339"
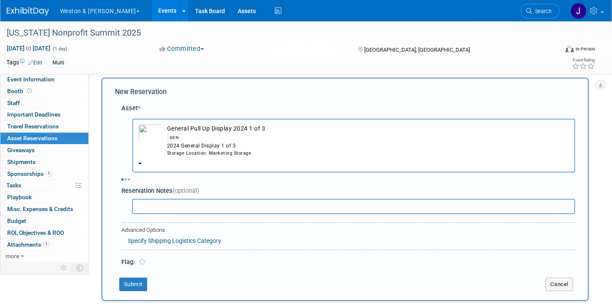
select select "10"
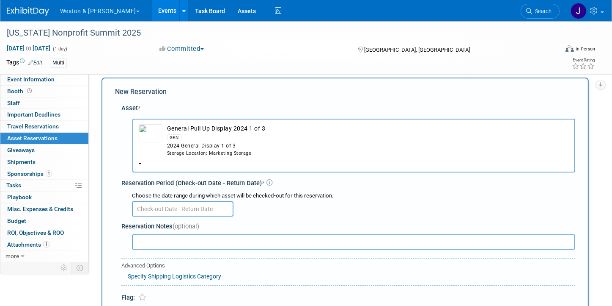
click at [178, 208] on input "text" at bounding box center [183, 208] width 102 height 15
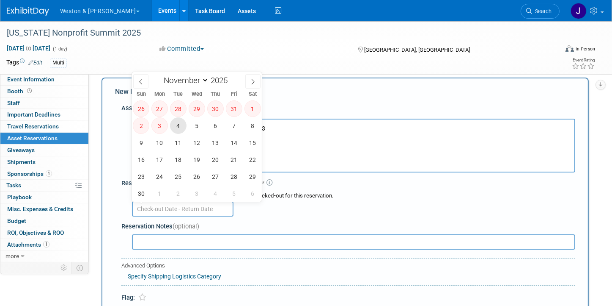
click at [177, 122] on span "4" at bounding box center [178, 125] width 17 height 17
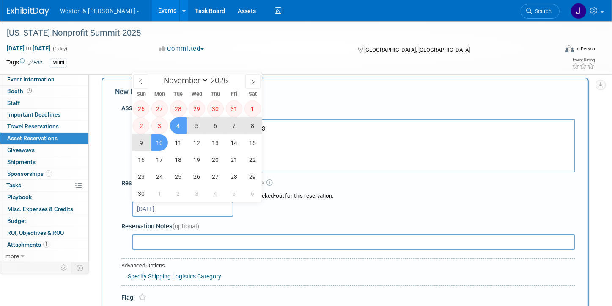
click at [160, 141] on span "10" at bounding box center [160, 142] width 17 height 17
type input "Nov 4, 2025 to Nov 10, 2025"
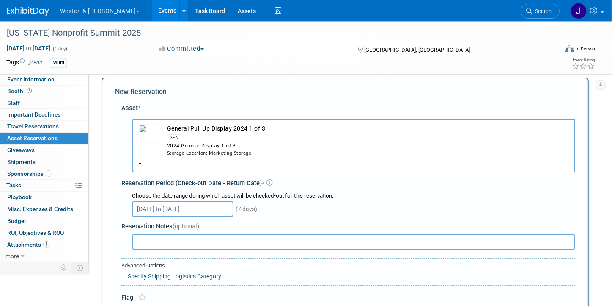
scroll to position [92, 0]
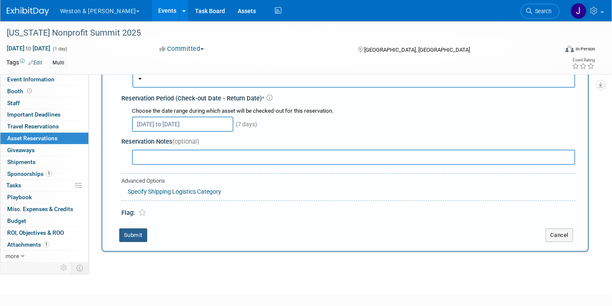
click at [130, 233] on button "Submit" at bounding box center [133, 235] width 28 height 14
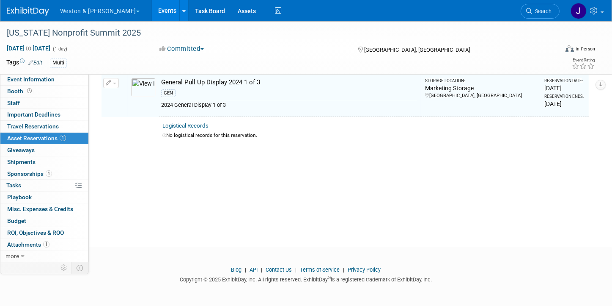
scroll to position [10, 0]
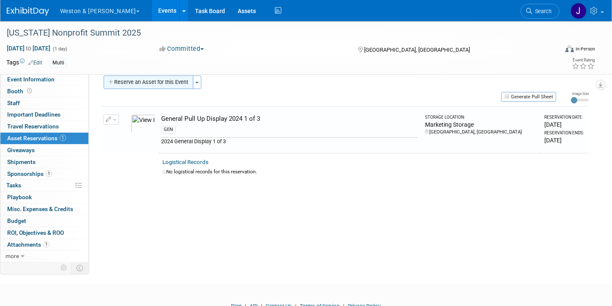
click at [167, 81] on button "Reserve an Asset for this Event" at bounding box center [149, 82] width 90 height 14
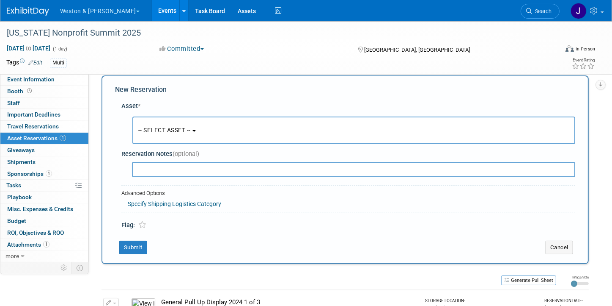
scroll to position [8, 0]
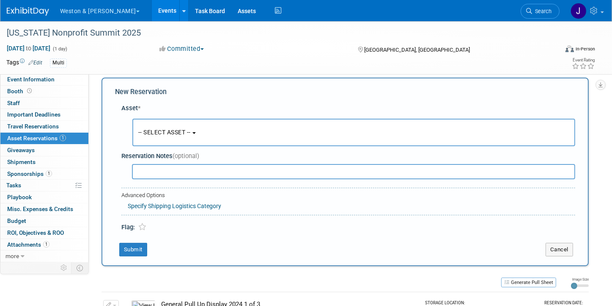
click at [185, 131] on span "-- SELECT ASSET --" at bounding box center [164, 132] width 52 height 7
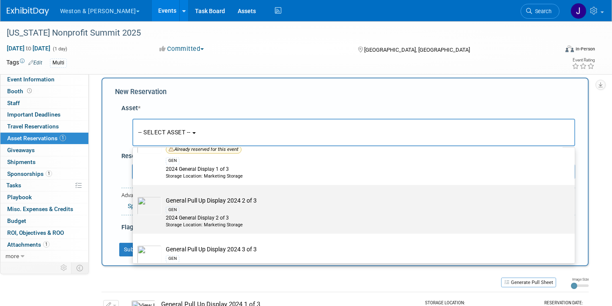
scroll to position [1651, 0]
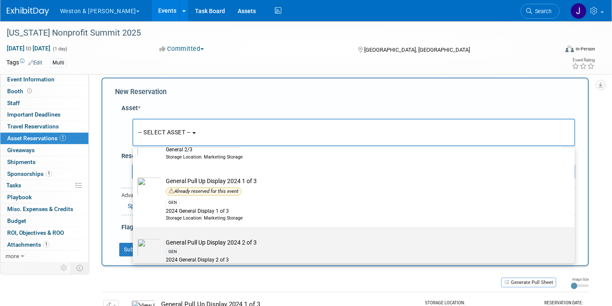
click at [203, 241] on td "General Pull Up Display 2024 2 of 3 GEN 2024 General Display 2 of 3 Storage Loc…" at bounding box center [360, 254] width 397 height 32
click at [134, 237] on input "General Pull Up Display 2024 2 of 3 GEN 2024 General Display 2 of 3 Storage Loc…" at bounding box center [132, 235] width 6 height 6
select select "10717340"
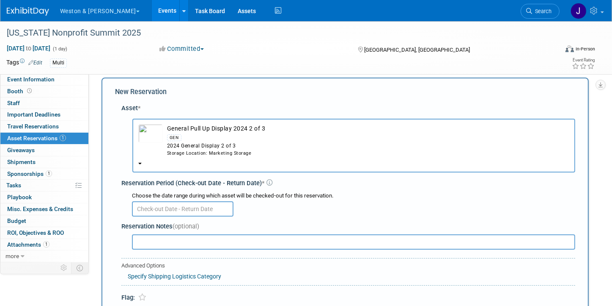
click at [189, 205] on input "text" at bounding box center [183, 208] width 102 height 15
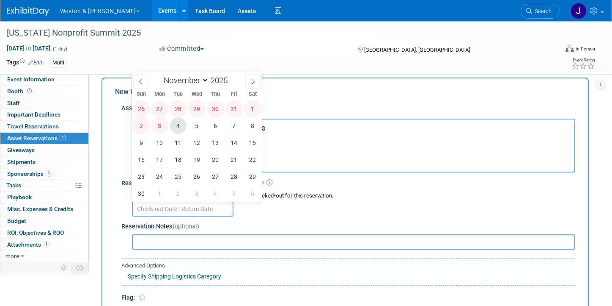
click at [179, 121] on span "4" at bounding box center [178, 125] width 17 height 17
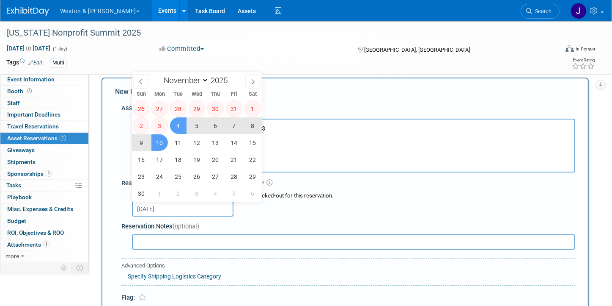
click at [160, 143] on span "10" at bounding box center [160, 142] width 17 height 17
type input "Nov 4, 2025 to Nov 10, 2025"
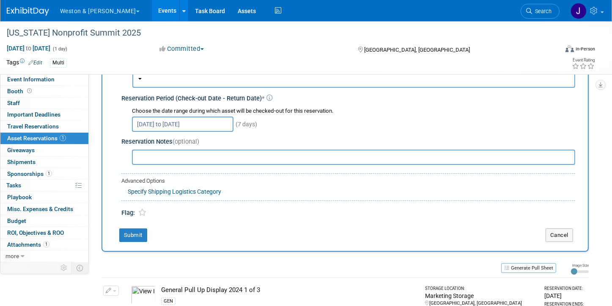
scroll to position [135, 0]
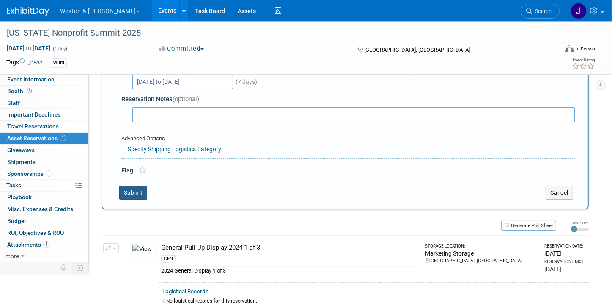
click at [134, 189] on button "Submit" at bounding box center [133, 193] width 28 height 14
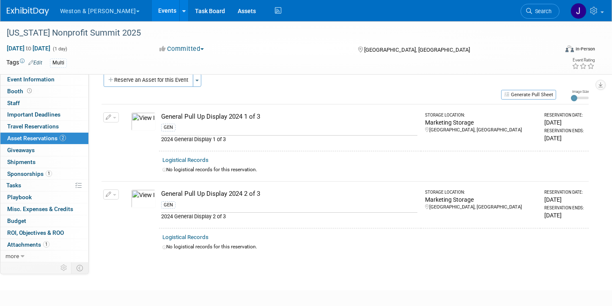
scroll to position [0, 0]
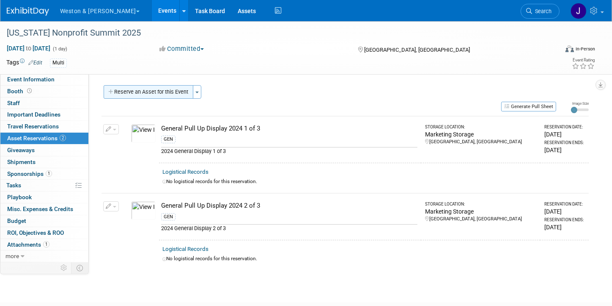
click at [169, 88] on button "Reserve an Asset for this Event" at bounding box center [149, 92] width 90 height 14
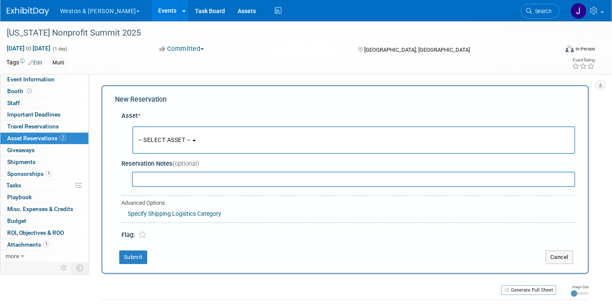
scroll to position [8, 0]
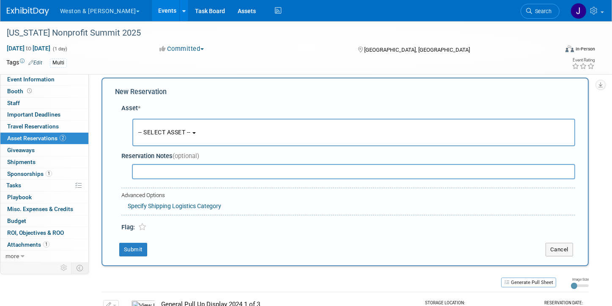
click at [179, 131] on span "-- SELECT ASSET --" at bounding box center [164, 132] width 52 height 7
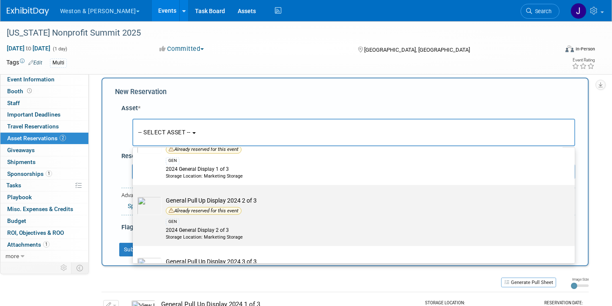
scroll to position [1735, 0]
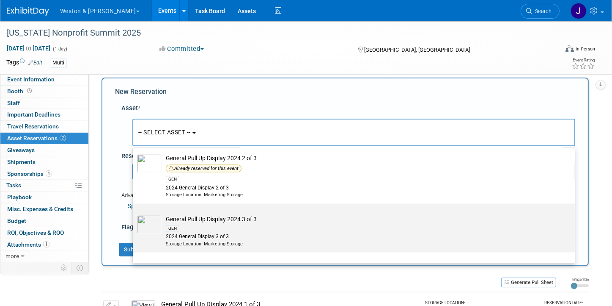
click at [204, 223] on div "GEN" at bounding box center [362, 228] width 392 height 10
click at [134, 213] on input "General Pull Up Display 2024 3 of 3 GEN 2024 General Display 3 of 3 Storage Loc…" at bounding box center [132, 211] width 6 height 6
select select "10717341"
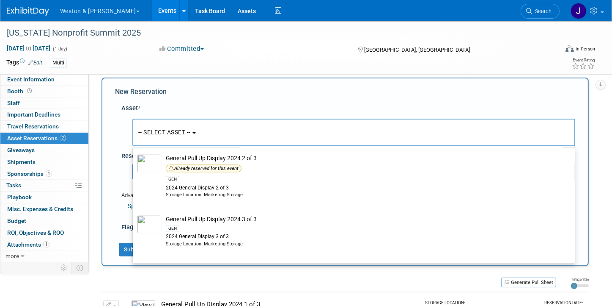
select select "10"
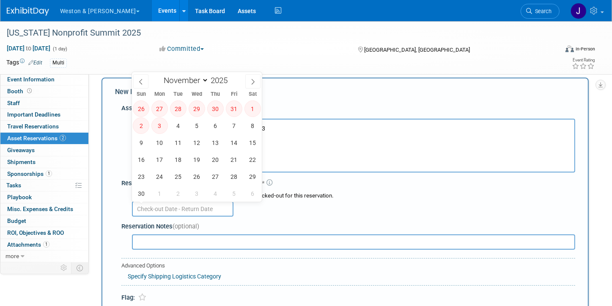
click at [208, 205] on input "text" at bounding box center [183, 208] width 102 height 15
click at [175, 122] on span "4" at bounding box center [178, 125] width 17 height 17
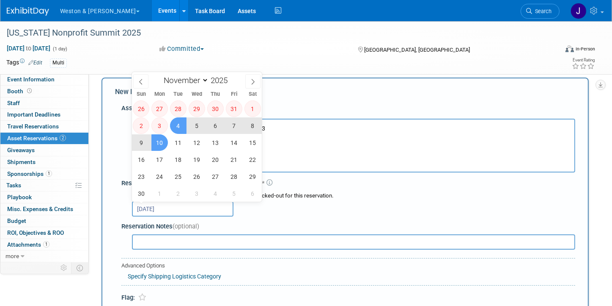
click at [163, 142] on span "10" at bounding box center [160, 142] width 17 height 17
type input "Nov 4, 2025 to Nov 10, 2025"
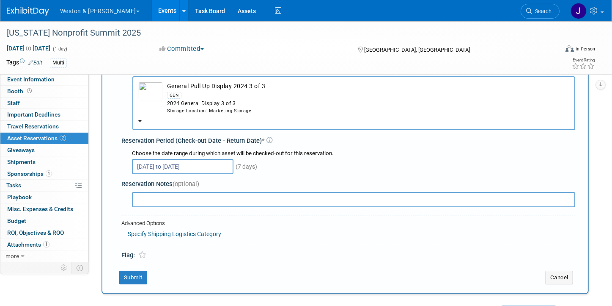
scroll to position [92, 0]
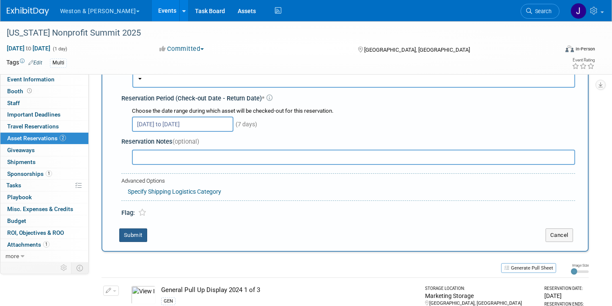
click at [132, 231] on button "Submit" at bounding box center [133, 235] width 28 height 14
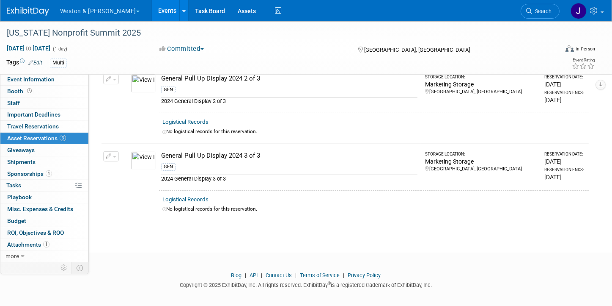
scroll to position [0, 0]
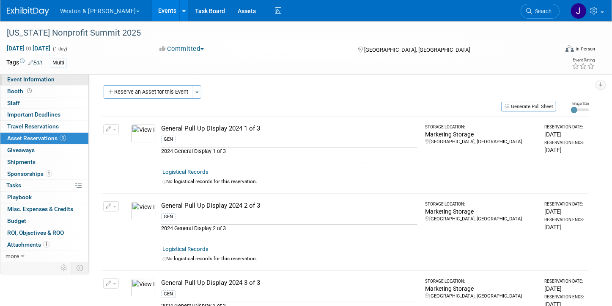
click at [44, 78] on span "Event Information" at bounding box center [30, 79] width 47 height 7
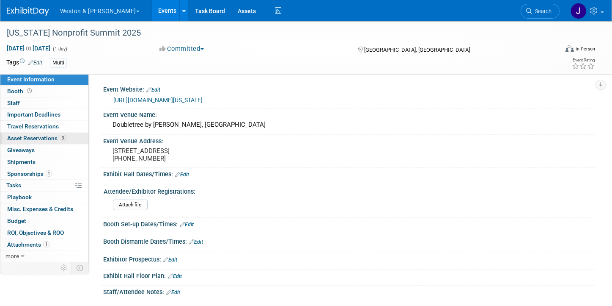
click at [41, 138] on span "Asset Reservations 3" at bounding box center [36, 138] width 59 height 7
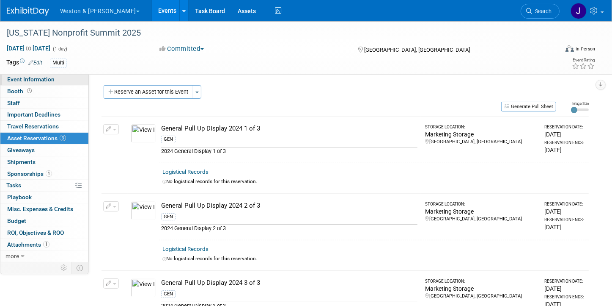
click at [47, 77] on span "Event Information" at bounding box center [30, 79] width 47 height 7
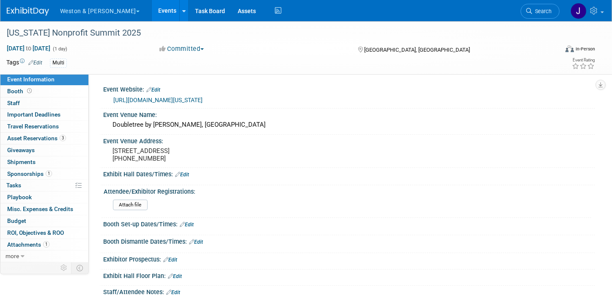
scroll to position [127, 0]
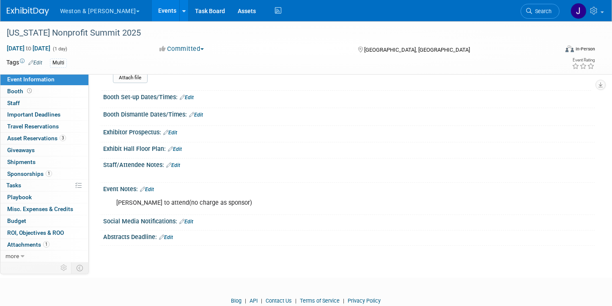
click at [175, 162] on link "Edit" at bounding box center [173, 165] width 14 height 6
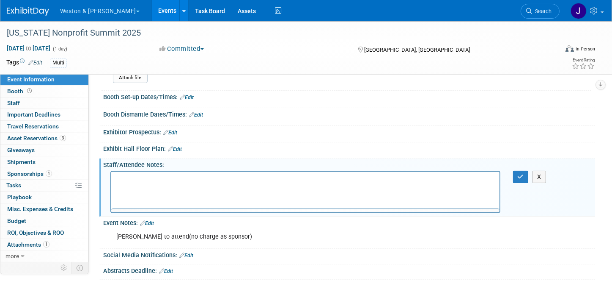
scroll to position [0, 0]
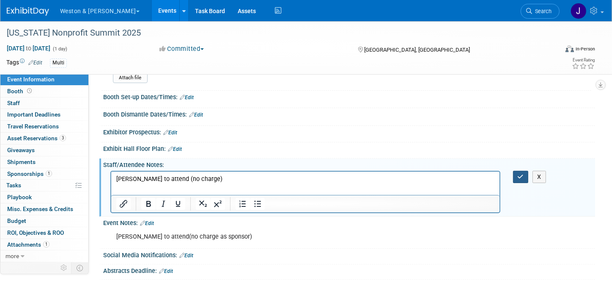
click at [519, 174] on icon "button" at bounding box center [521, 177] width 6 height 6
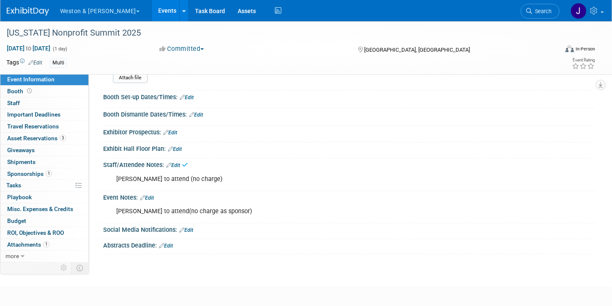
click at [240, 210] on div "Steve Shaw to attend(no charge as sponsor)" at bounding box center [305, 211] width 390 height 17
click at [149, 195] on link "Edit" at bounding box center [147, 198] width 14 height 6
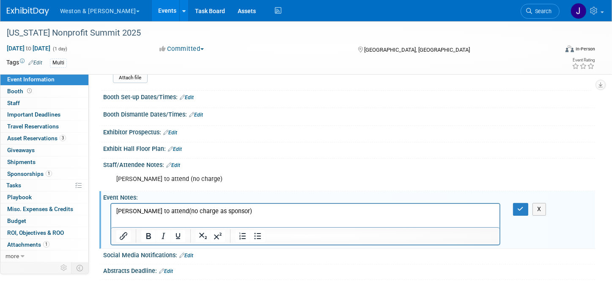
click at [243, 212] on p "Steve Shaw to attend(no charge as sponsor)" at bounding box center [305, 211] width 379 height 8
click at [522, 206] on icon "button" at bounding box center [521, 209] width 6 height 6
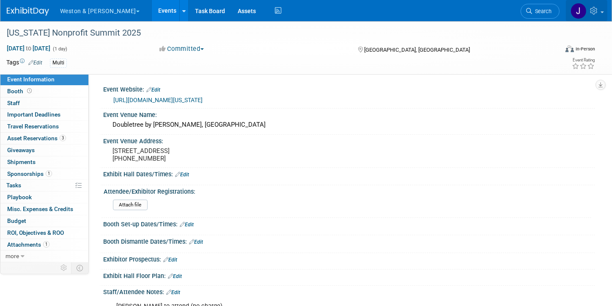
click at [579, 9] on img at bounding box center [579, 11] width 16 height 16
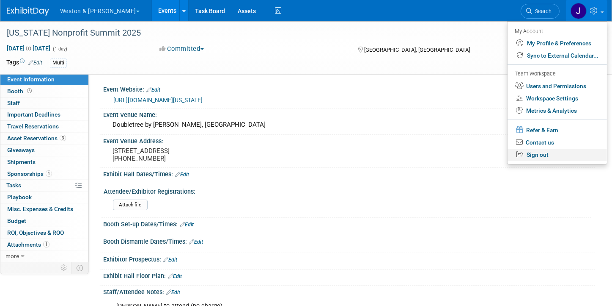
click at [543, 154] on link "Sign out" at bounding box center [557, 155] width 99 height 12
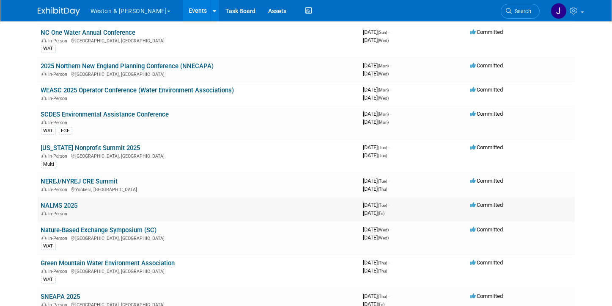
scroll to position [889, 0]
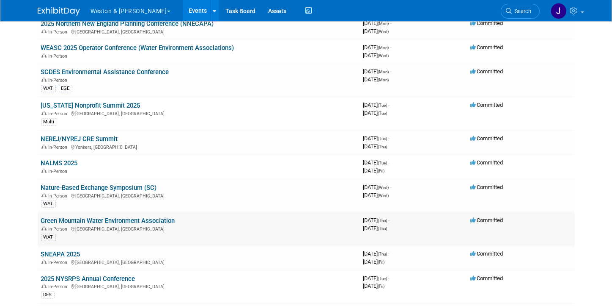
click at [133, 217] on link "Green Mountain Water Environment Association" at bounding box center [108, 221] width 134 height 8
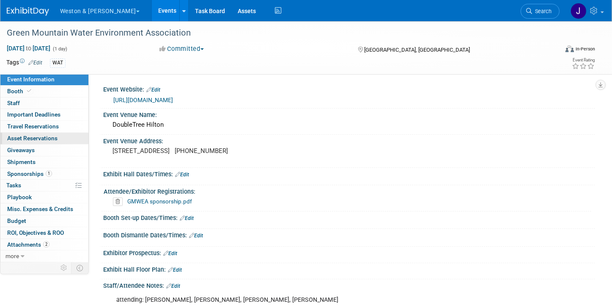
click at [51, 136] on span "Asset Reservations 0" at bounding box center [32, 138] width 50 height 7
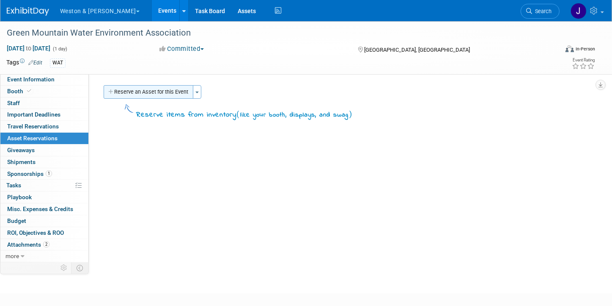
click at [157, 90] on button "Reserve an Asset for this Event" at bounding box center [149, 92] width 90 height 14
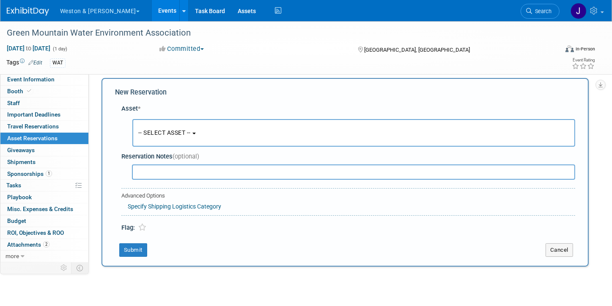
scroll to position [8, 0]
click at [181, 132] on span "-- SELECT ASSET --" at bounding box center [164, 132] width 52 height 7
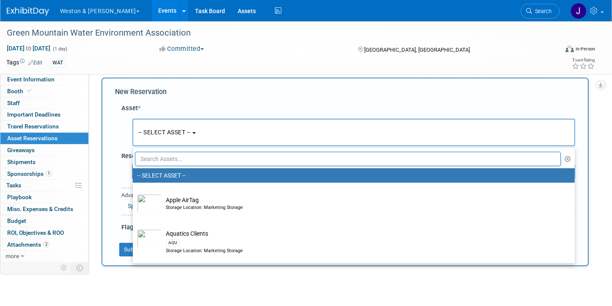
click at [174, 130] on span "-- SELECT ASSET --" at bounding box center [164, 132] width 52 height 7
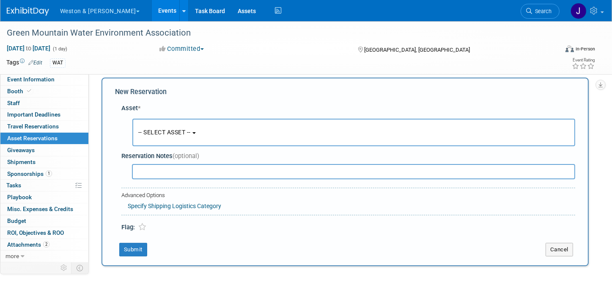
click at [196, 132] on b "button" at bounding box center [194, 133] width 3 height 2
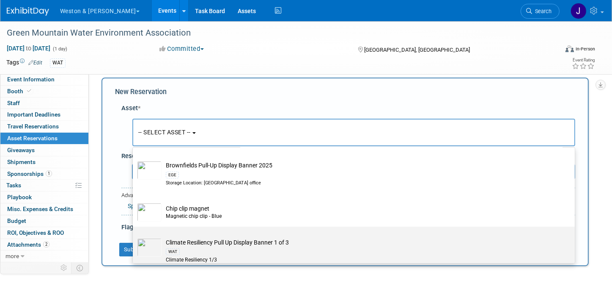
scroll to position [423, 0]
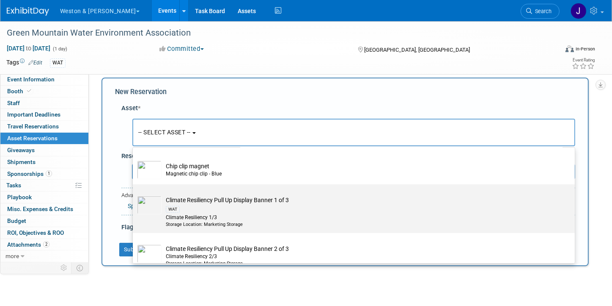
drag, startPoint x: 208, startPoint y: 202, endPoint x: 215, endPoint y: 196, distance: 9.6
click at [208, 202] on td "Climate Resiliency Pull Up Display Banner 1 of 3 WAT Climate Resiliency 1/3 Sto…" at bounding box center [360, 212] width 397 height 32
click at [134, 194] on input "Climate Resiliency Pull Up Display Banner 1 of 3 WAT Climate Resiliency 1/3 Sto…" at bounding box center [132, 192] width 6 height 6
select select "10716242"
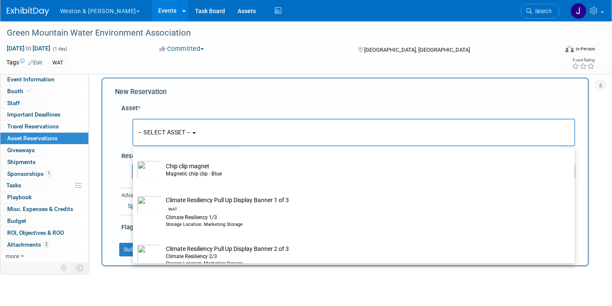
select select "10"
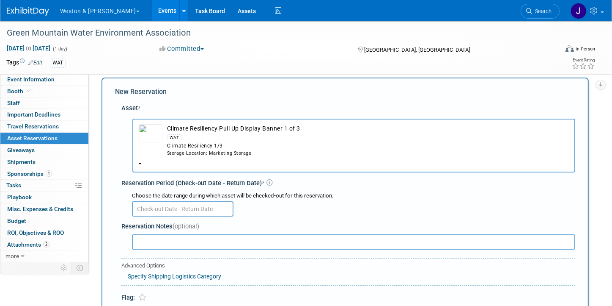
click at [210, 206] on input "text" at bounding box center [183, 208] width 102 height 15
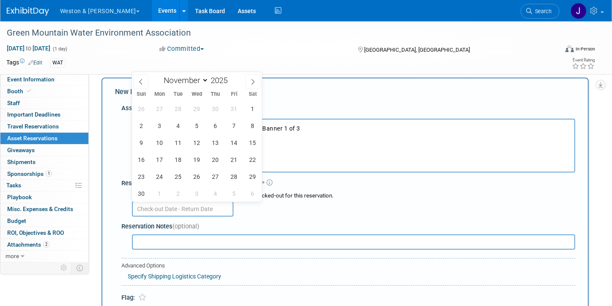
click at [301, 95] on div "New Reservation" at bounding box center [345, 92] width 461 height 10
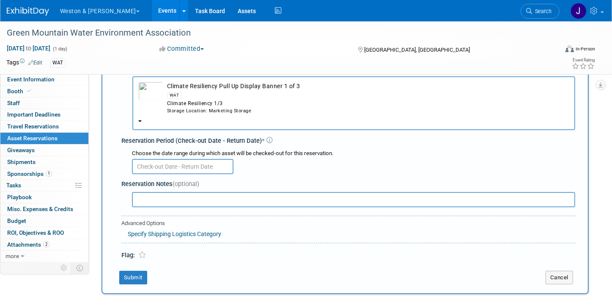
scroll to position [138, 0]
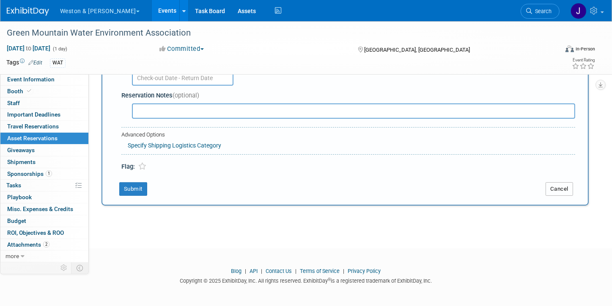
click at [565, 185] on button "Cancel" at bounding box center [560, 189] width 28 height 14
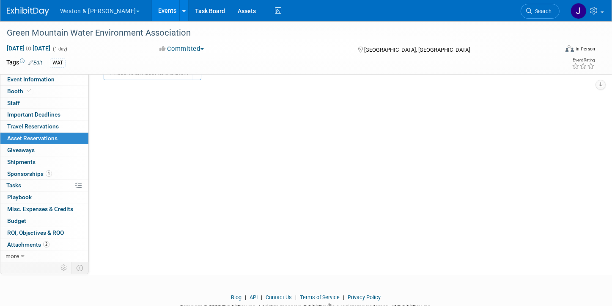
scroll to position [0, 0]
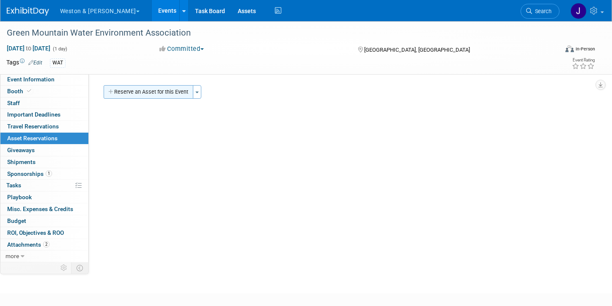
click at [144, 92] on button "Reserve an Asset for this Event" at bounding box center [149, 92] width 90 height 14
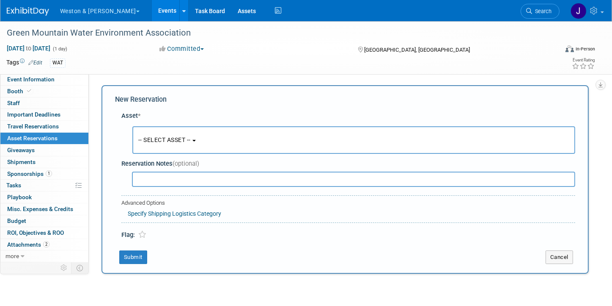
scroll to position [8, 0]
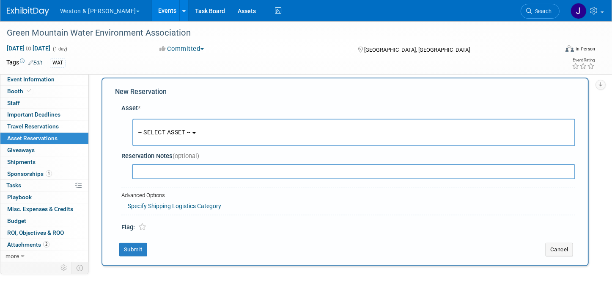
click at [178, 130] on span "-- SELECT ASSET --" at bounding box center [164, 132] width 52 height 7
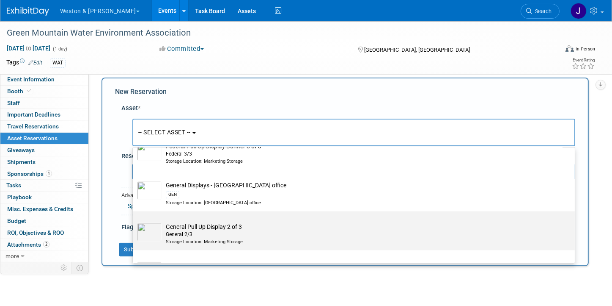
scroll to position [1651, 0]
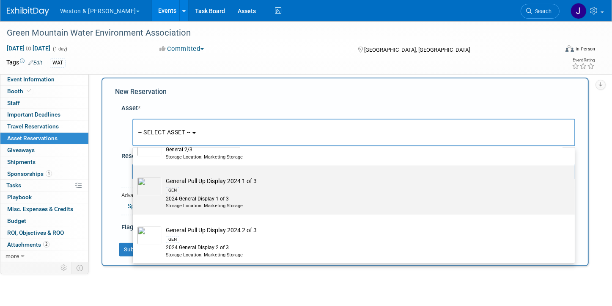
click at [212, 189] on div "GEN" at bounding box center [362, 190] width 392 height 10
click at [134, 176] on input "General Pull Up Display 2024 1 of 3 GEN 2024 General Display 1 of 3 Storage Loc…" at bounding box center [132, 173] width 6 height 6
select select "10717339"
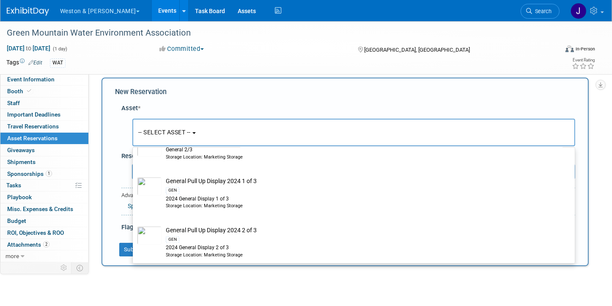
select select "10"
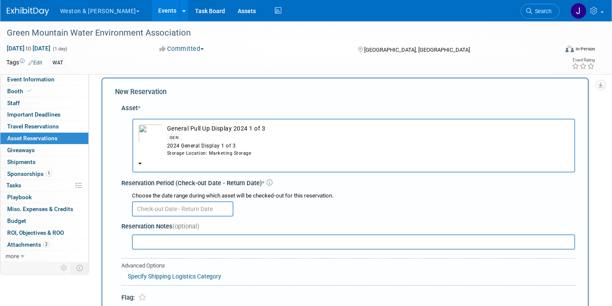
click at [210, 207] on input "text" at bounding box center [183, 208] width 102 height 15
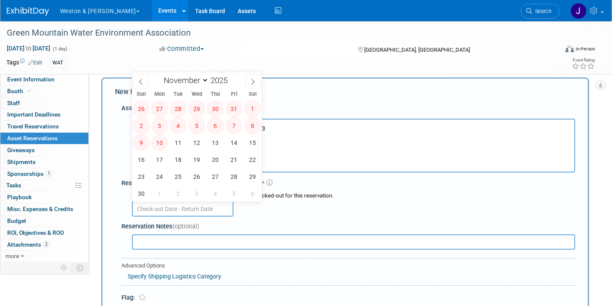
click at [291, 48] on div "Committed Committed Considering Not Going" at bounding box center [251, 48] width 188 height 9
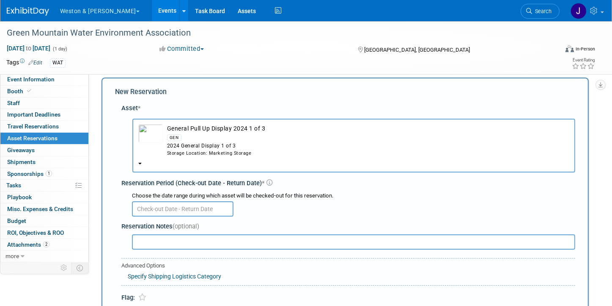
scroll to position [135, 0]
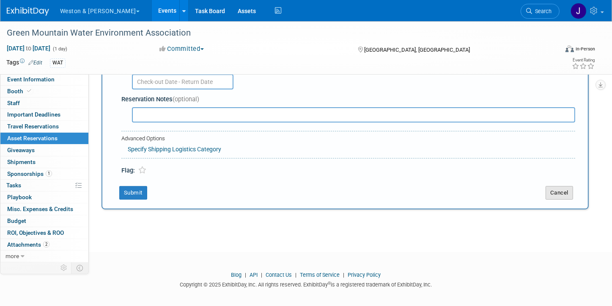
click at [560, 188] on button "Cancel" at bounding box center [560, 193] width 28 height 14
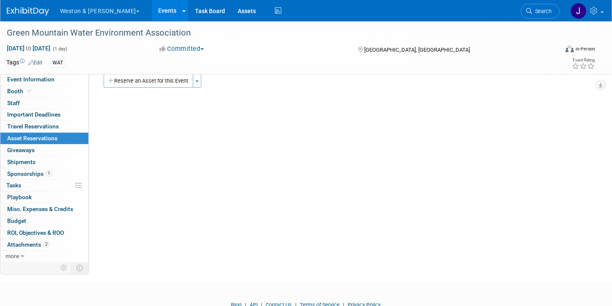
scroll to position [0, 0]
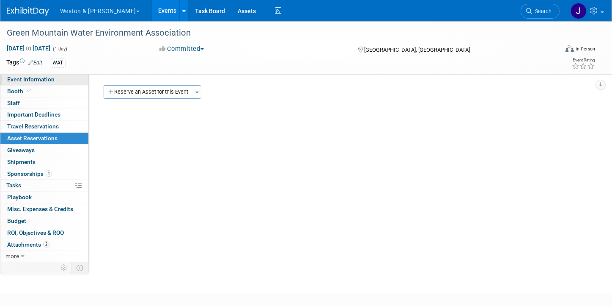
click at [46, 80] on span "Event Information" at bounding box center [30, 79] width 47 height 7
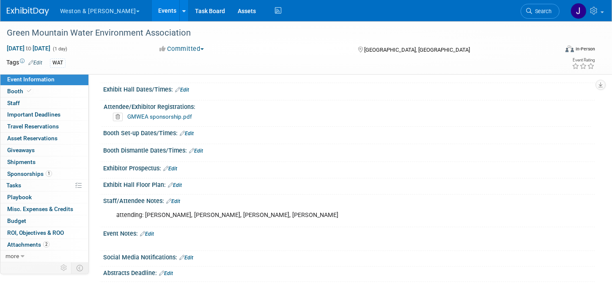
scroll to position [127, 0]
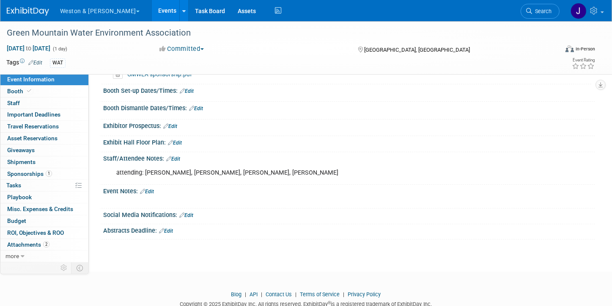
click at [151, 188] on link "Edit" at bounding box center [147, 191] width 14 height 6
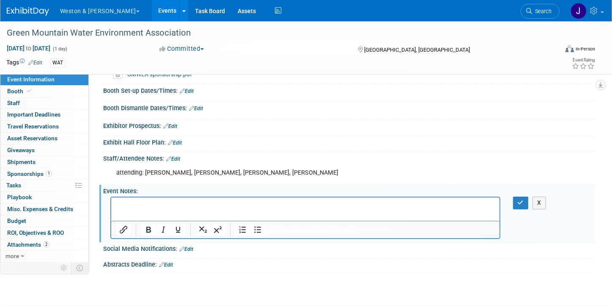
scroll to position [0, 0]
click at [183, 207] on p "Asset reservations" at bounding box center [305, 205] width 379 height 8
click at [520, 199] on icon "button" at bounding box center [521, 202] width 6 height 6
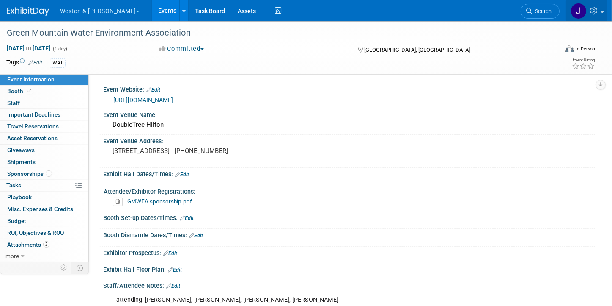
click at [578, 10] on img at bounding box center [579, 11] width 16 height 16
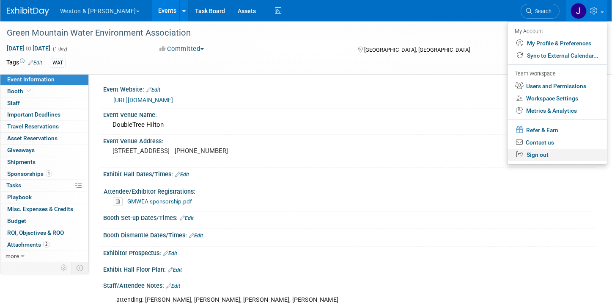
click at [541, 156] on link "Sign out" at bounding box center [557, 155] width 99 height 12
